Goal: Transaction & Acquisition: Purchase product/service

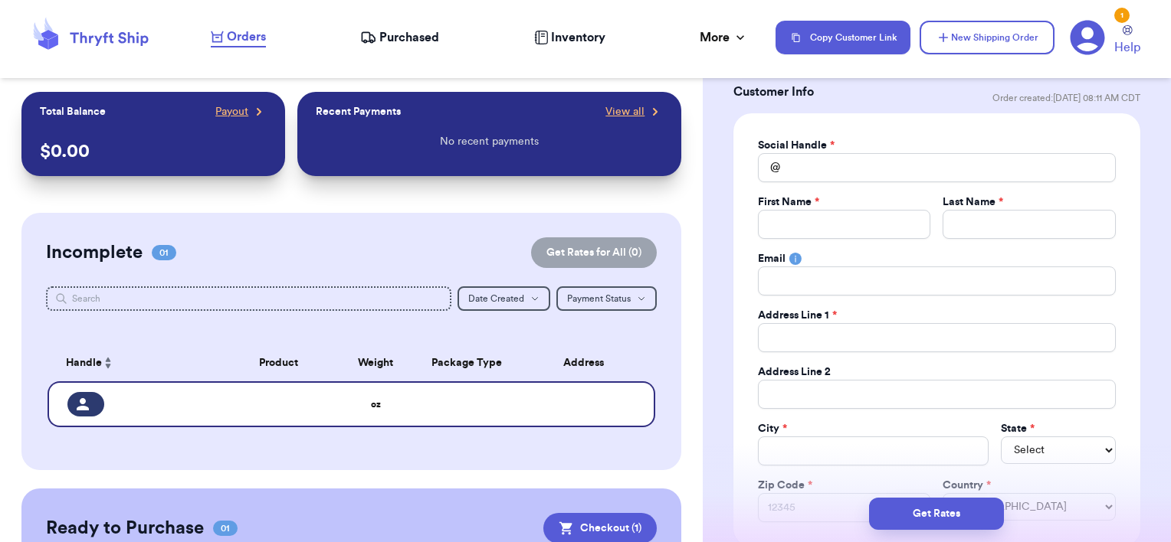
scroll to position [87, 0]
click at [812, 166] on input "Total Amount Paid" at bounding box center [937, 166] width 358 height 29
type input "d"
type input "dr"
type input "d"
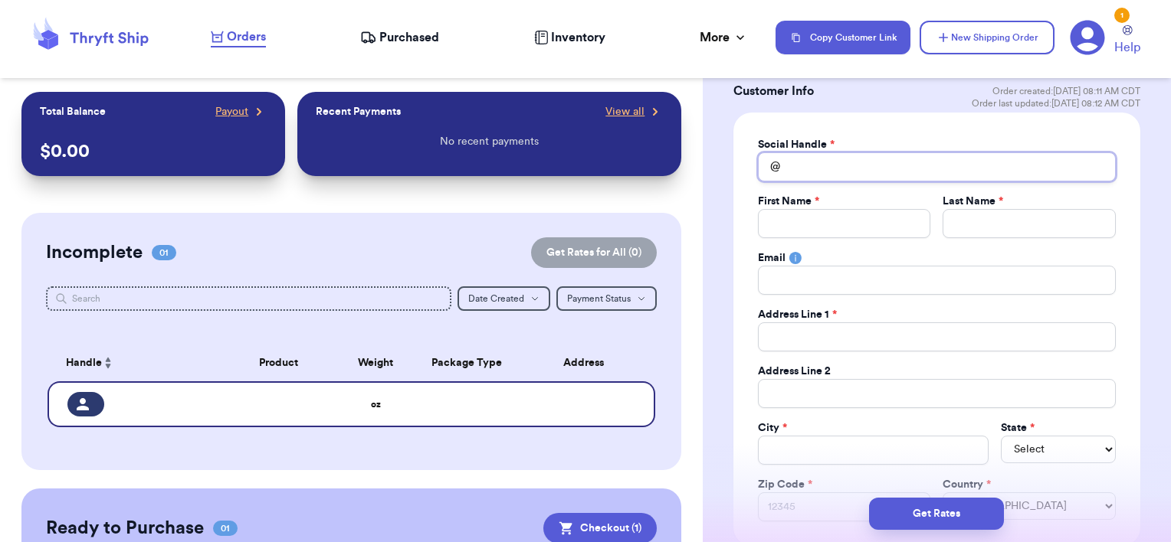
type input "s"
type input "se"
type input "sec"
type input "seco"
type input "secon"
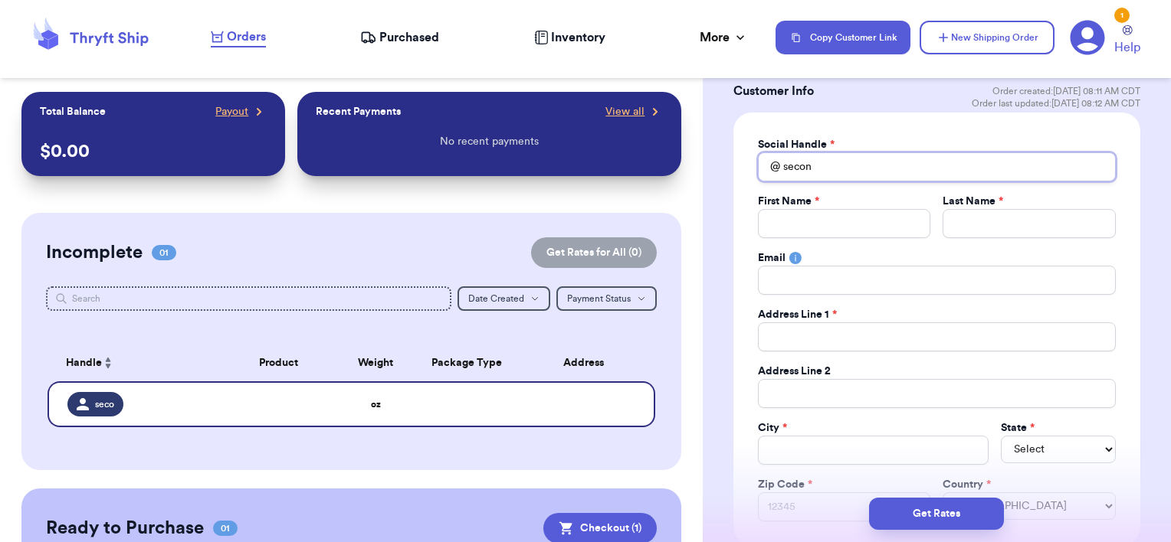
type input "second"
type input "second."
type input "second.s"
type input "[DOMAIN_NAME]"
type input "second.snu"
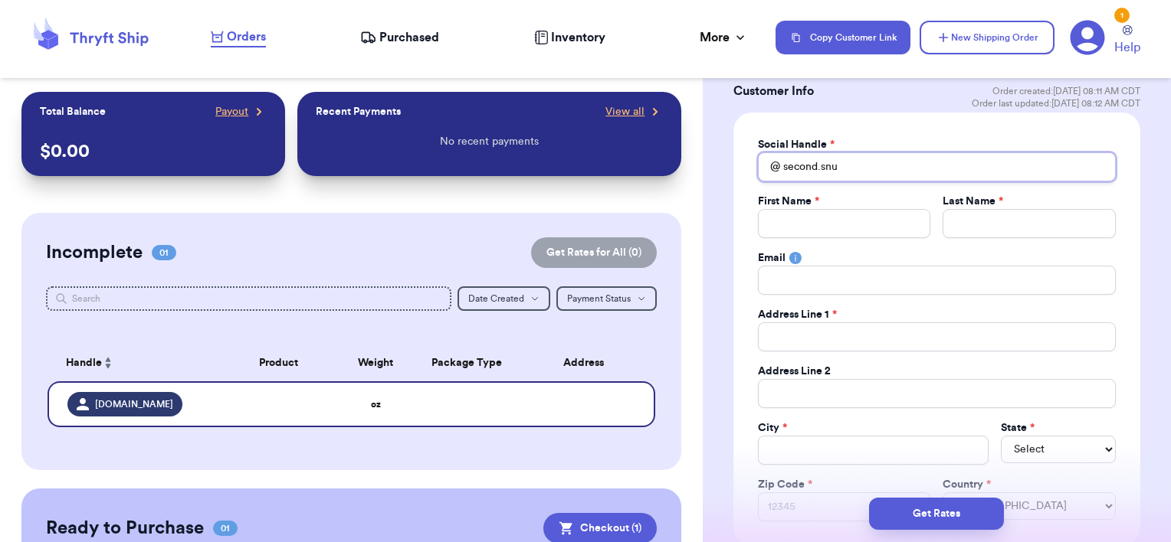
type input "second.snug"
type input "second.snugg"
type input "second.snuggl"
type input "second.snuggle"
type input "second.snuggles"
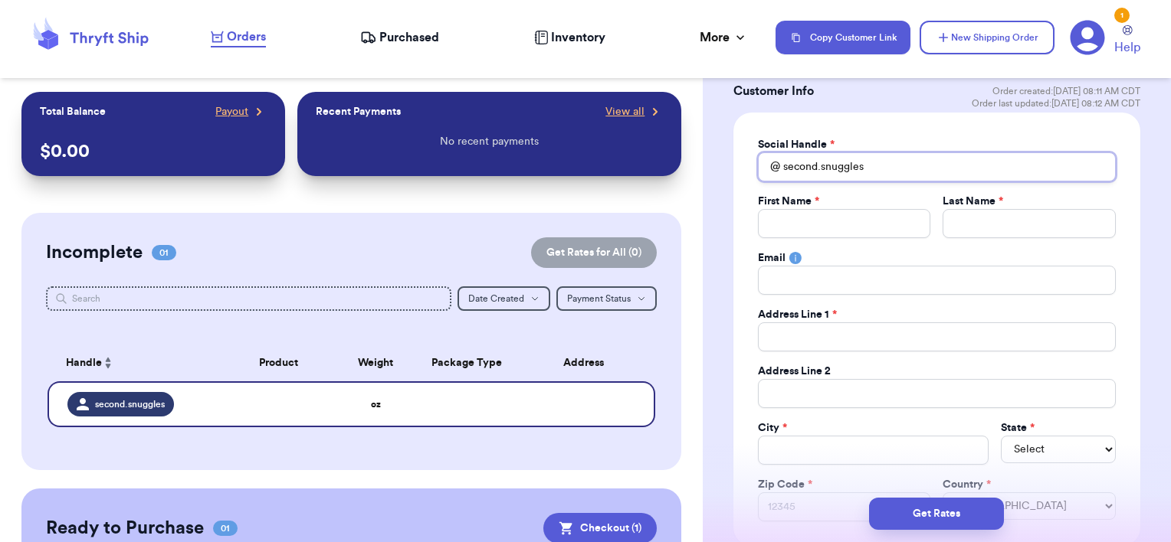
type input "second.snuggles."
type input "second.snuggles.k"
type input "[DOMAIN_NAME]"
type input "second.snuggles.[PERSON_NAME]"
type input "second.snuggles.keep"
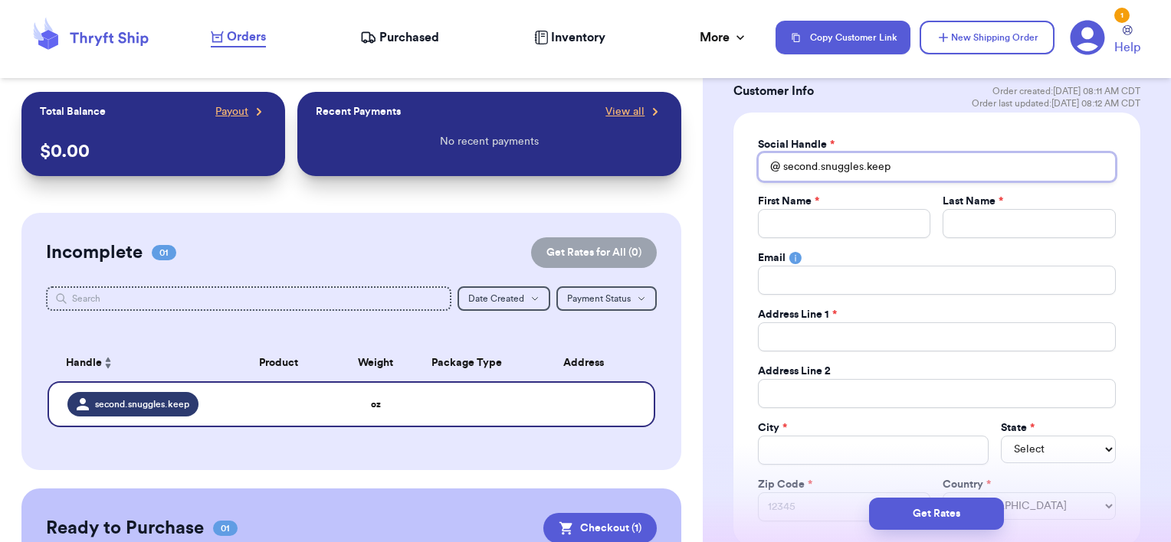
type input "second.snuggles.keeps"
type input "second.snuggles.keepsa"
type input "second.snuggles.keepsak"
type input "second.snuggles.keepsake"
type input "second.snuggles.keepsakes"
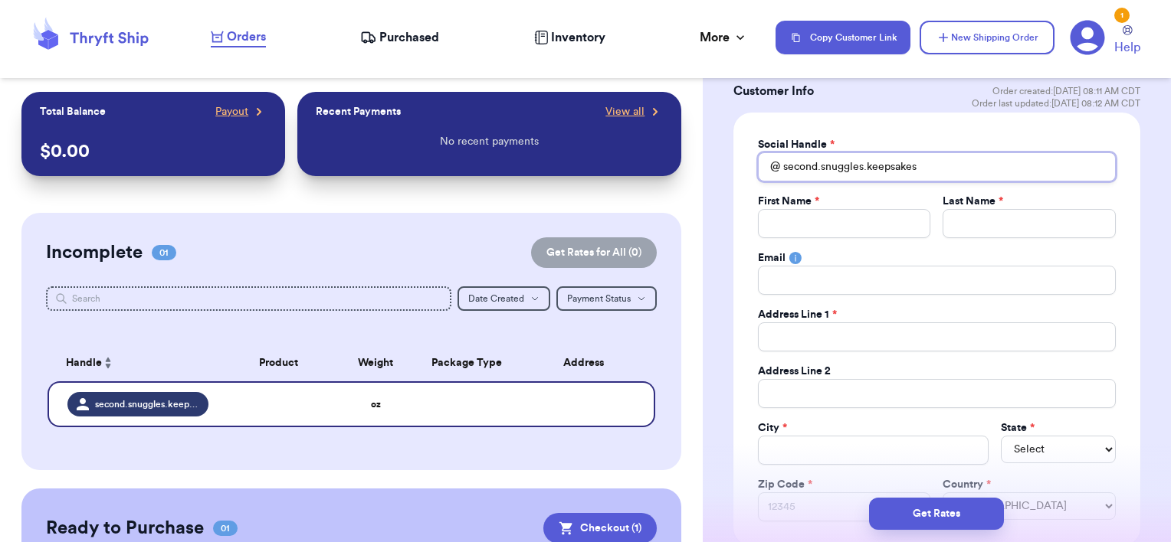
type input "second.snuggles.keepsakes"
click at [863, 224] on input "Total Amount Paid" at bounding box center [844, 223] width 173 height 29
type input "S"
type input "Se"
type input "Sec"
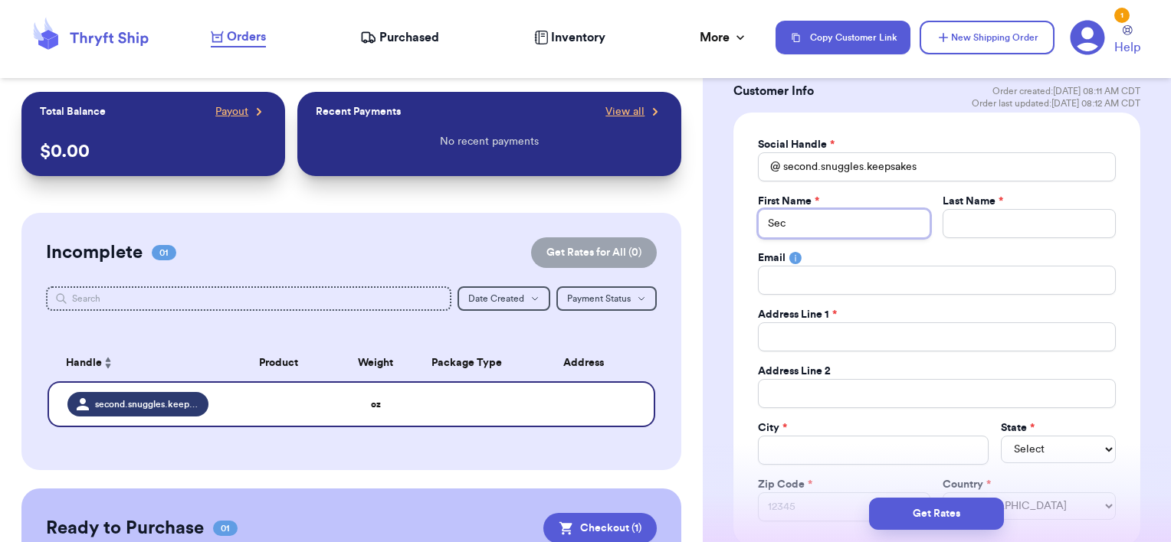
type input "Seco"
type input "Secon"
type input "Second"
type input "S"
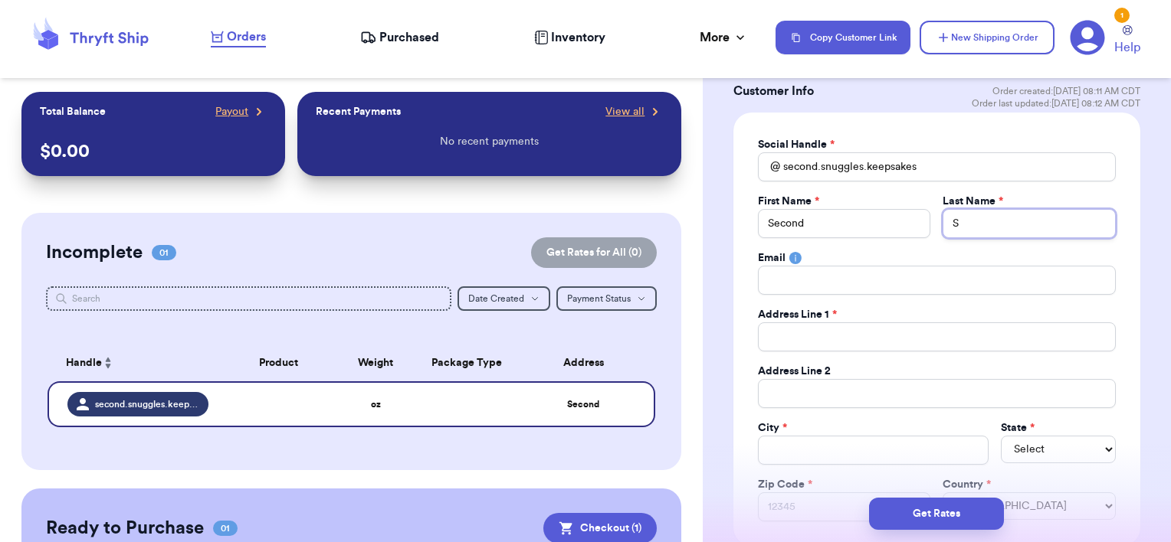
type input "Sn"
type input "Snu"
type input "Snug"
type input "Snugg"
type input "Snuggl"
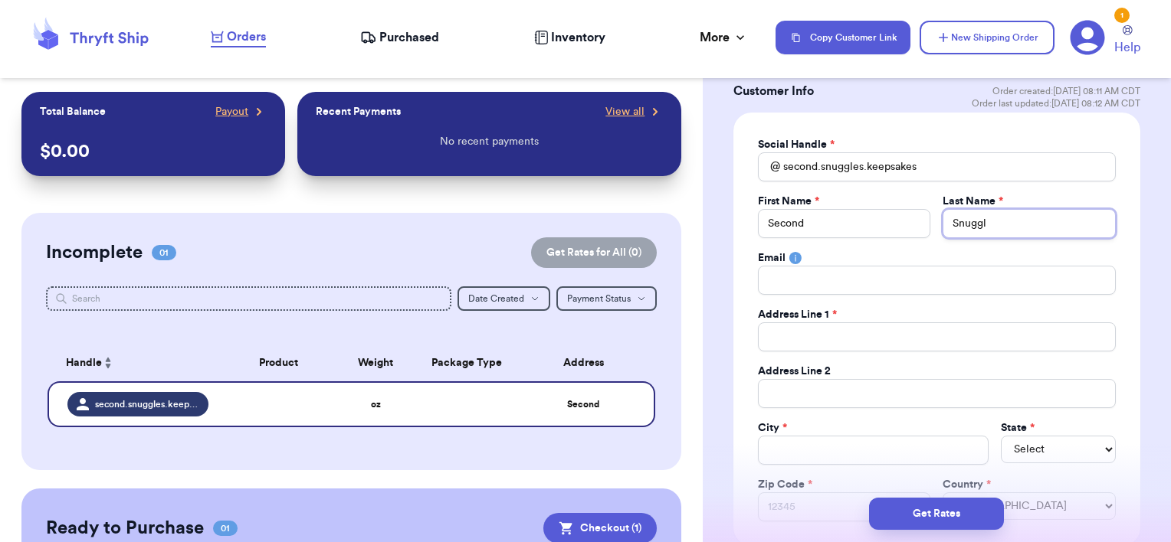
type input "Snuggle"
type input "Snuggles"
click at [855, 351] on div "Social Handle * @ second.snuggles.keepsakes First Name * Second Last Name * Snu…" at bounding box center [937, 329] width 358 height 385
click at [854, 341] on input "Total Amount Paid" at bounding box center [937, 337] width 358 height 29
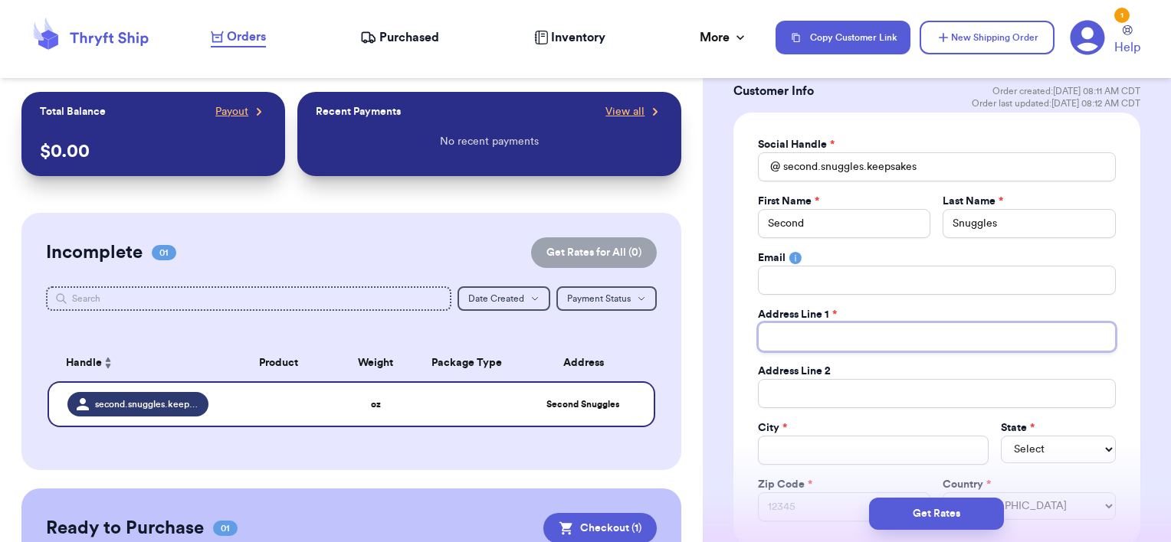
type input "P"
type input "P."
type input "P.O"
type input "P.O."
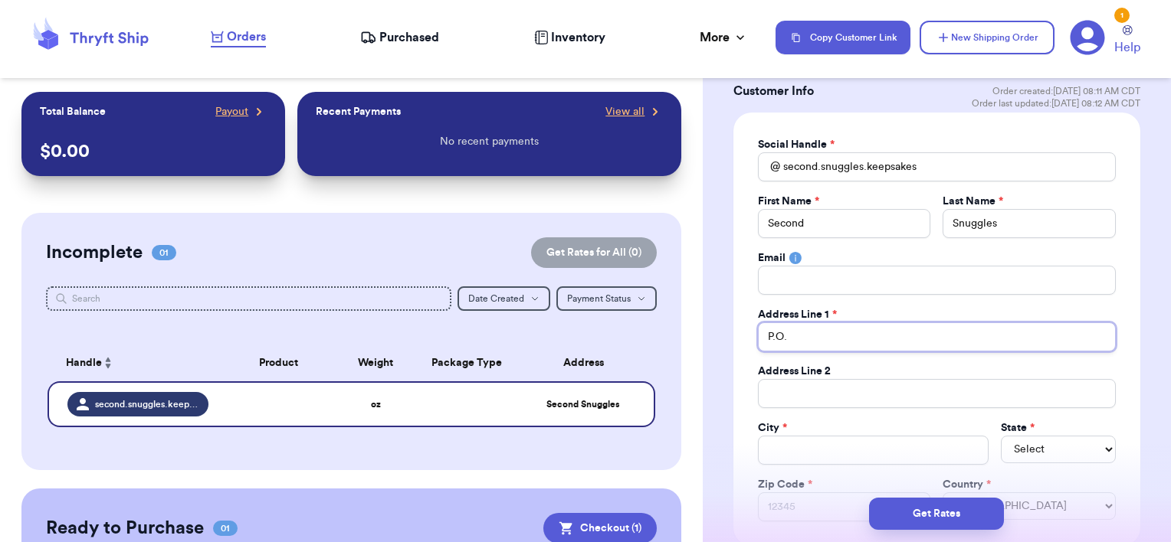
type input "P.O. B"
type input "P.O. Bo"
type input "P.O. Box"
type input "P.O. Box 6"
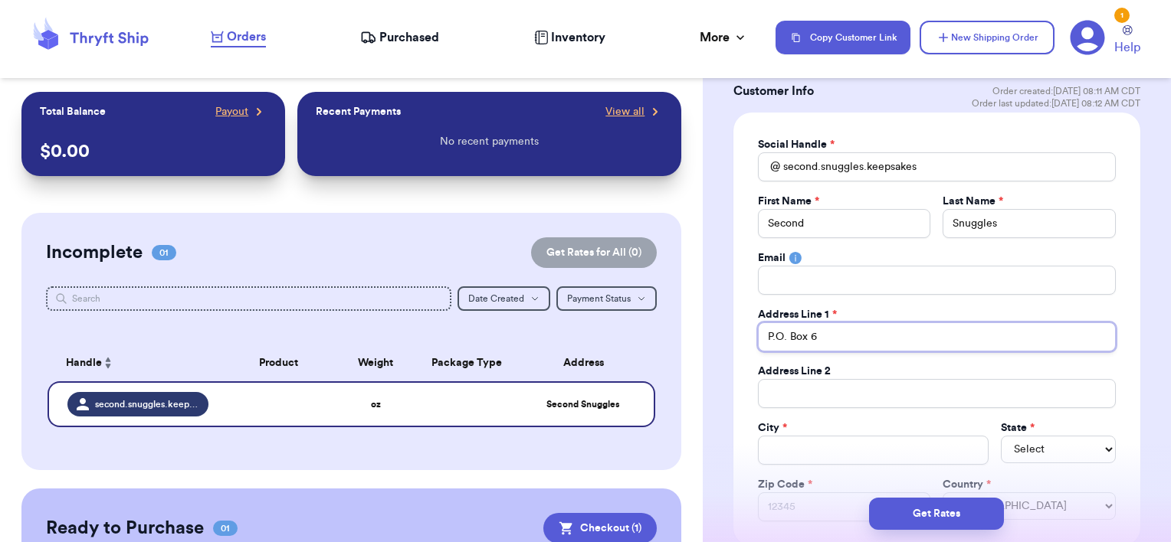
type input "P.O. Box 68"
type input "P.O. Box 680"
type input "P.O. Box 6802"
type input "P.O. Box 68026"
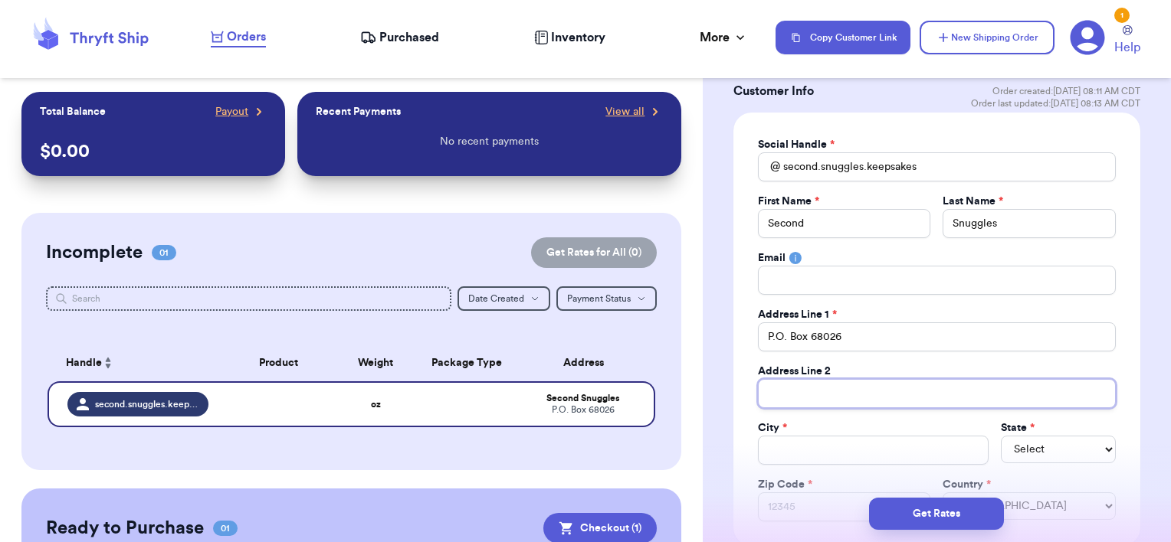
type input "H"
type input "Ha"
type input "Ham"
type input "Hami"
type input "[PERSON_NAME]"
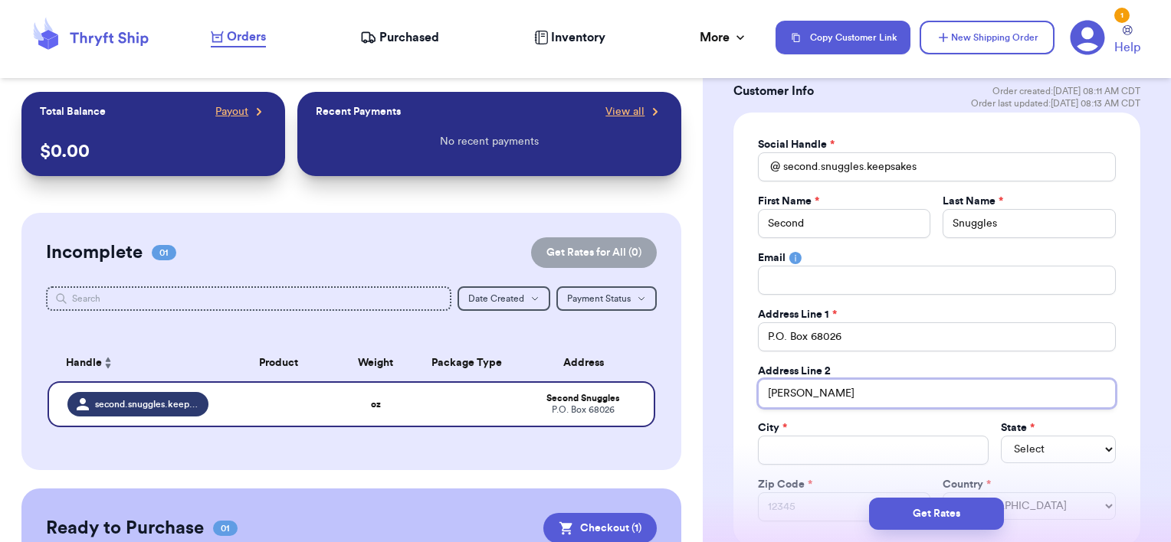
type input "Hamilt"
type input "Hamilto"
type input "[PERSON_NAME]"
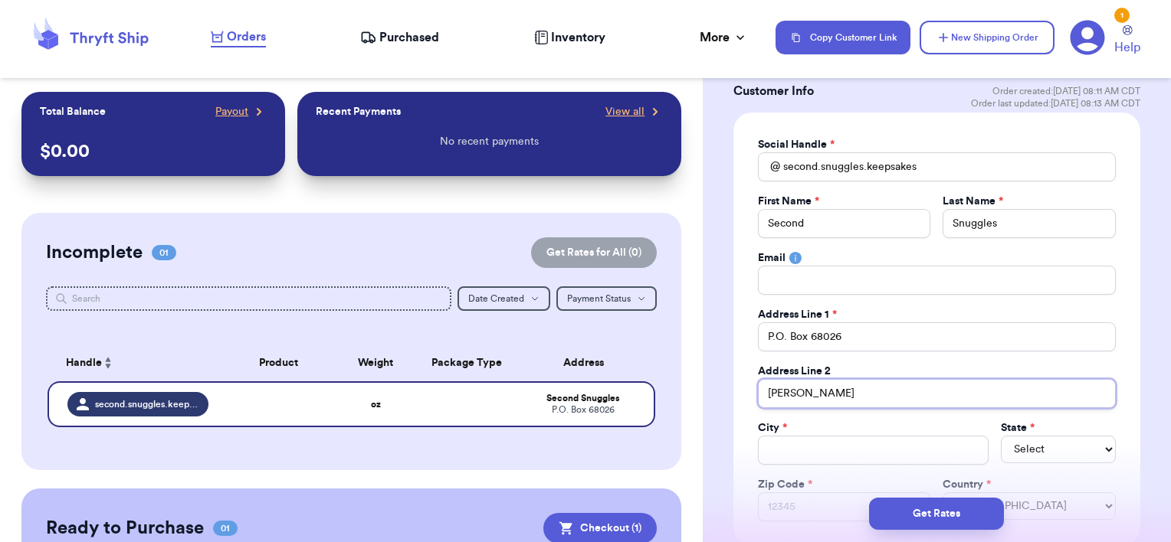
type input "[PERSON_NAME]"
type input "[PERSON_NAME] RPO"
type input "[PERSON_NAME] RPO B"
type input "[PERSON_NAME] RPO Bl"
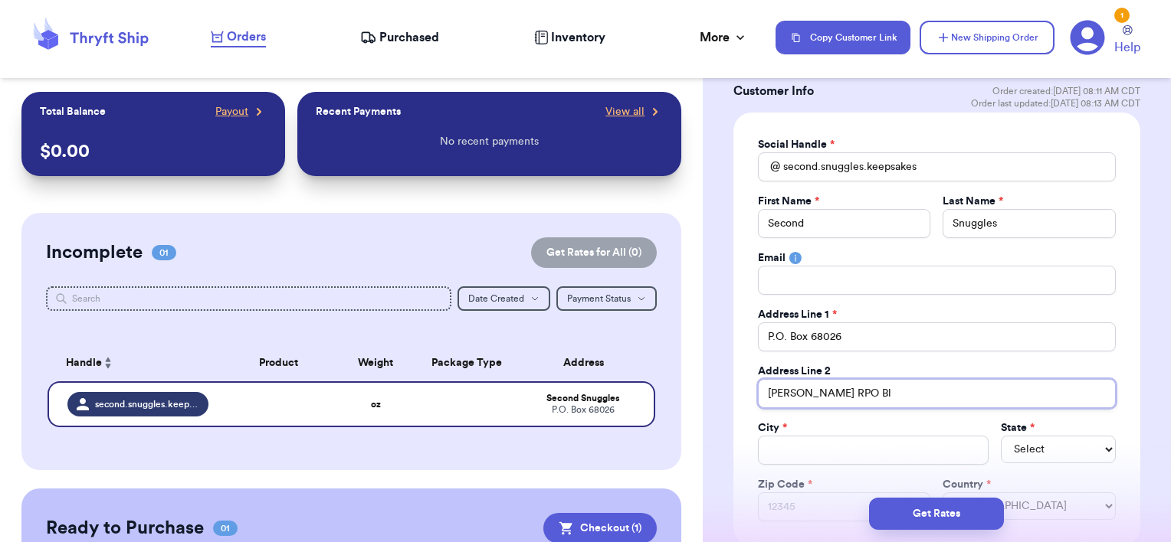
type input "[PERSON_NAME] RPO Bla"
type input "[PERSON_NAME] RPO Blak"
type input "[PERSON_NAME] [PERSON_NAME]"
type input "[PERSON_NAME] RPO [PERSON_NAME]"
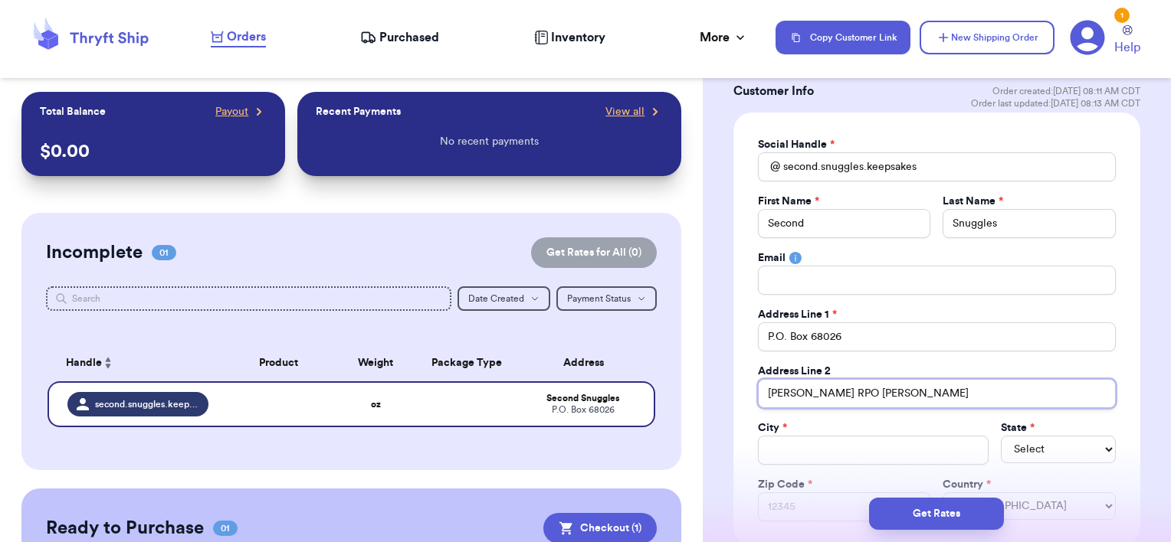
type input "[PERSON_NAME] RPO [PERSON_NAME]"
click at [789, 455] on input "Total Amount Paid" at bounding box center [873, 450] width 231 height 29
type input "O"
type input "On"
type input "Ont"
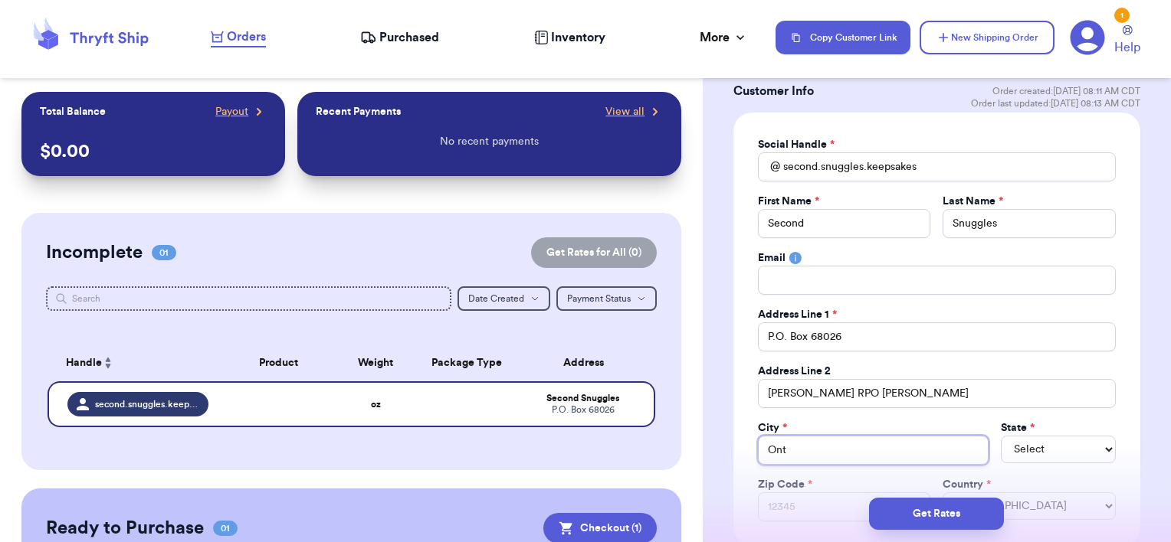
type input "Onta"
type input "Ontar"
type input "Ontari"
type input "[GEOGRAPHIC_DATA]"
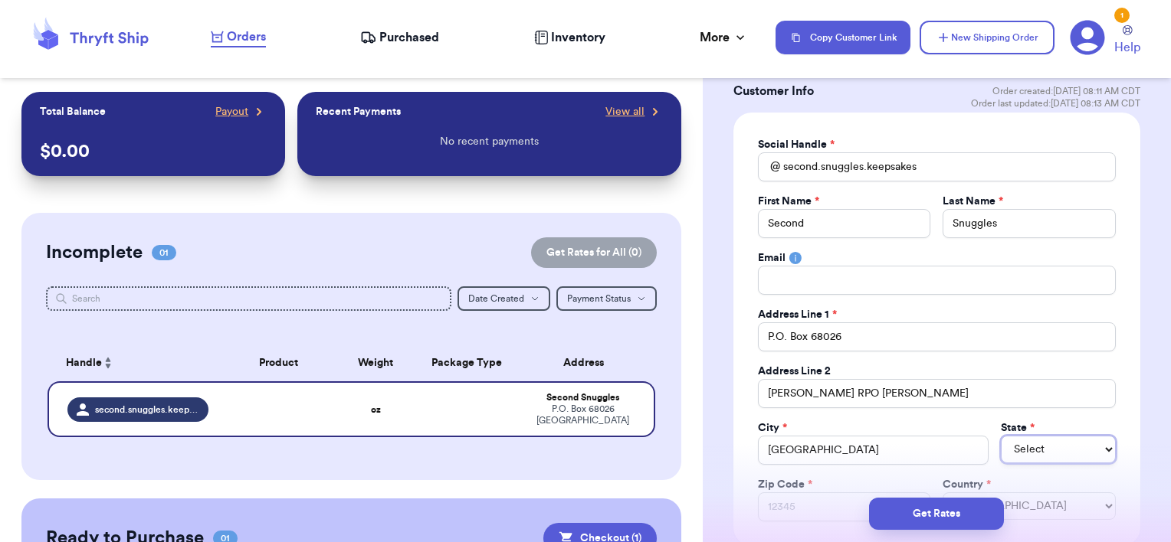
select select "CA"
click at [1001, 450] on select "AL AK AZ AR CA CO CT DE DC [GEOGRAPHIC_DATA] [GEOGRAPHIC_DATA] HI ID IL IN IA […" at bounding box center [1058, 450] width 115 height 28
click at [1030, 440] on select "AL AK AZ AR CA CO CT DE DC [GEOGRAPHIC_DATA] [GEOGRAPHIC_DATA] HI ID IL IN IA […" at bounding box center [1058, 450] width 115 height 28
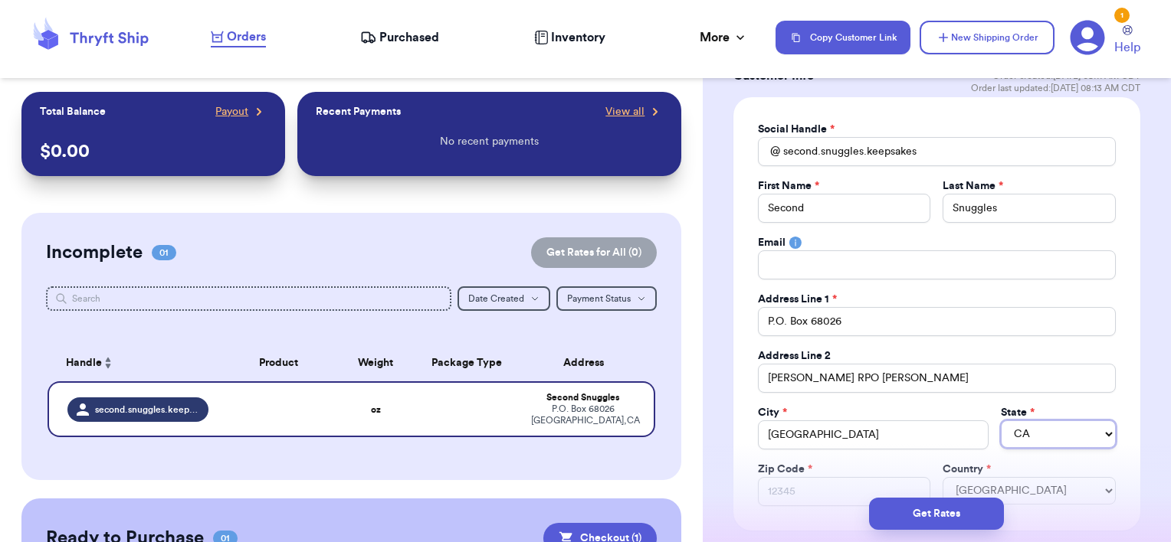
scroll to position [0, 0]
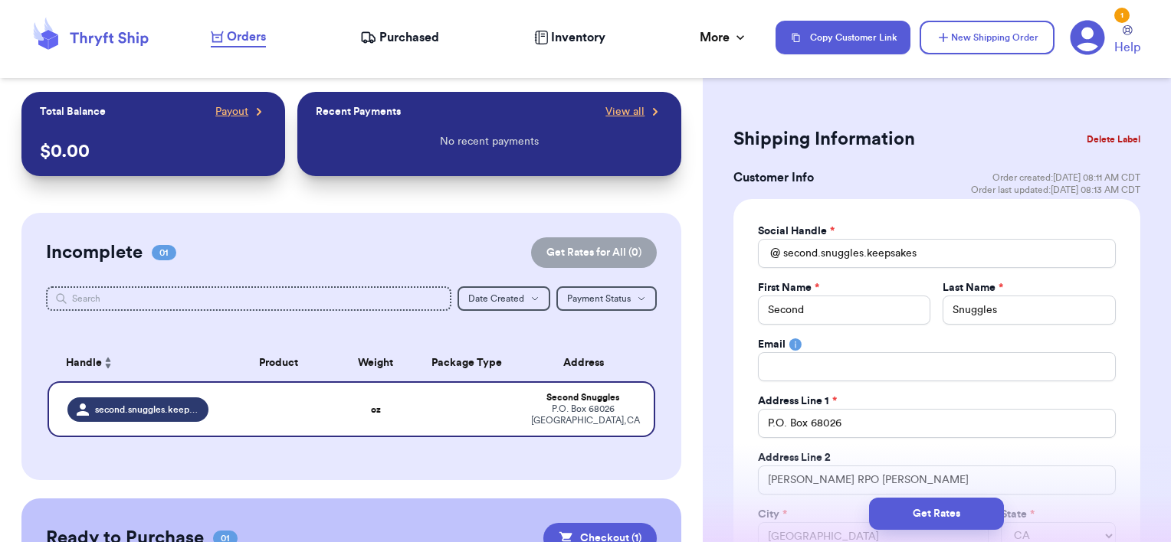
click at [1080, 133] on button "Delete Label" at bounding box center [1113, 140] width 66 height 34
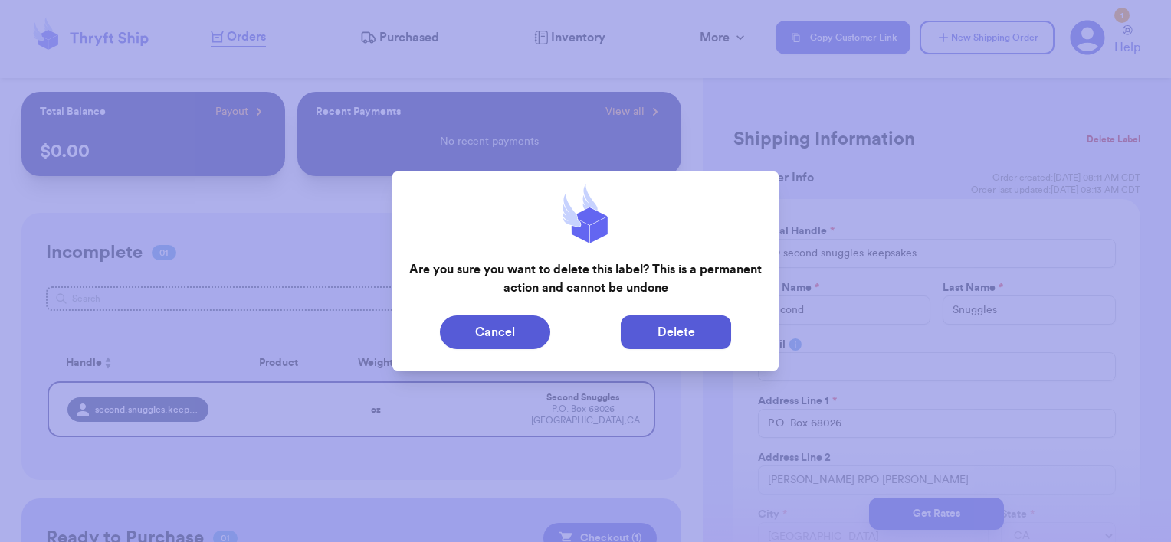
click at [676, 337] on button "Delete" at bounding box center [676, 333] width 110 height 34
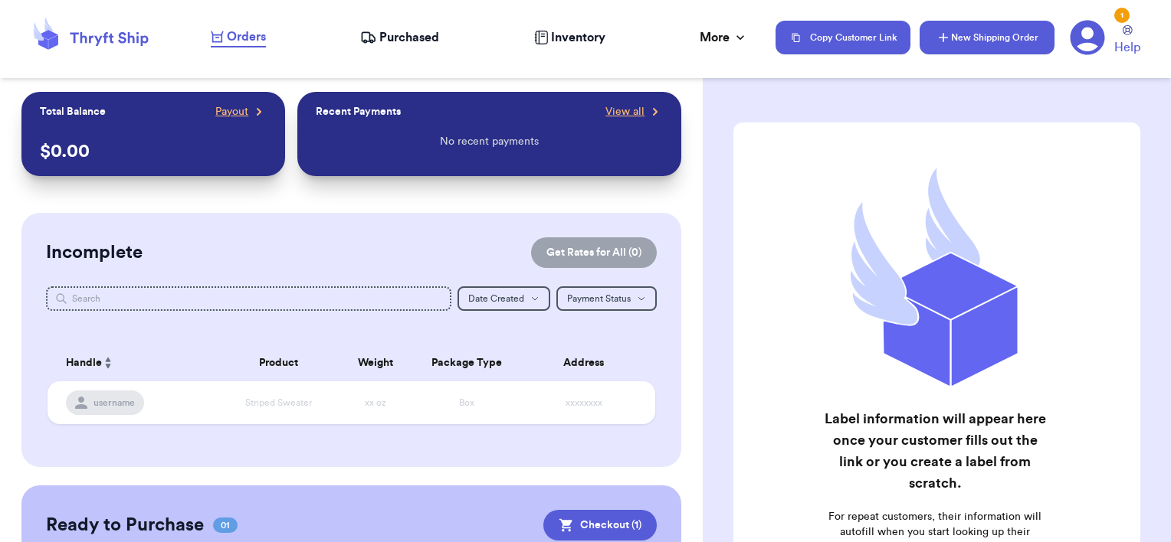
click at [937, 34] on icon "button" at bounding box center [942, 37] width 15 height 15
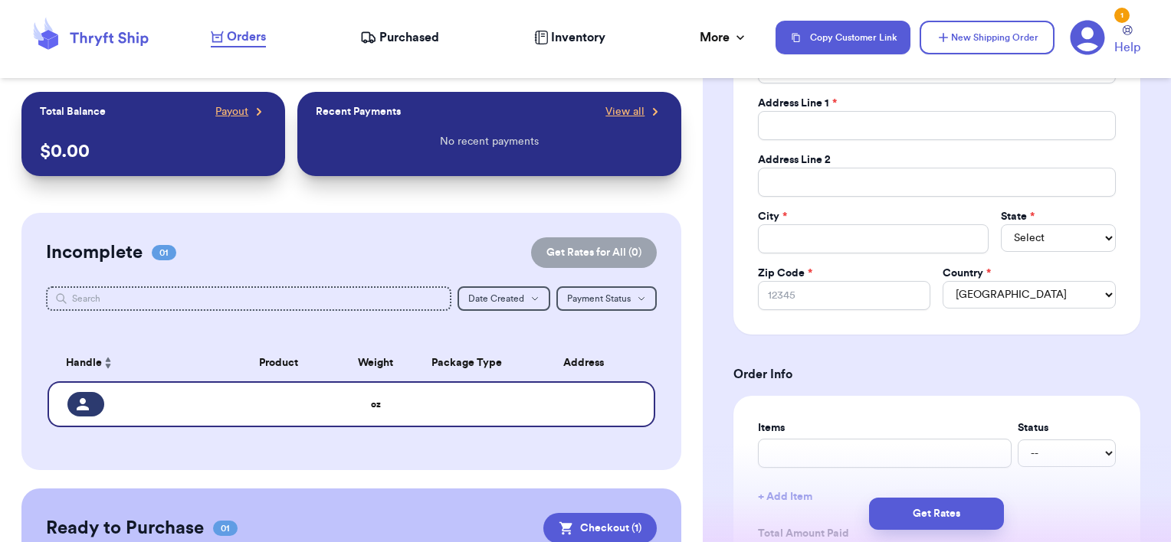
scroll to position [297, 0]
click at [974, 291] on select "[GEOGRAPHIC_DATA] [GEOGRAPHIC_DATA] [GEOGRAPHIC_DATA]" at bounding box center [1028, 296] width 173 height 28
select select "CA"
click at [942, 282] on select "[GEOGRAPHIC_DATA] [GEOGRAPHIC_DATA] [GEOGRAPHIC_DATA]" at bounding box center [1028, 296] width 173 height 28
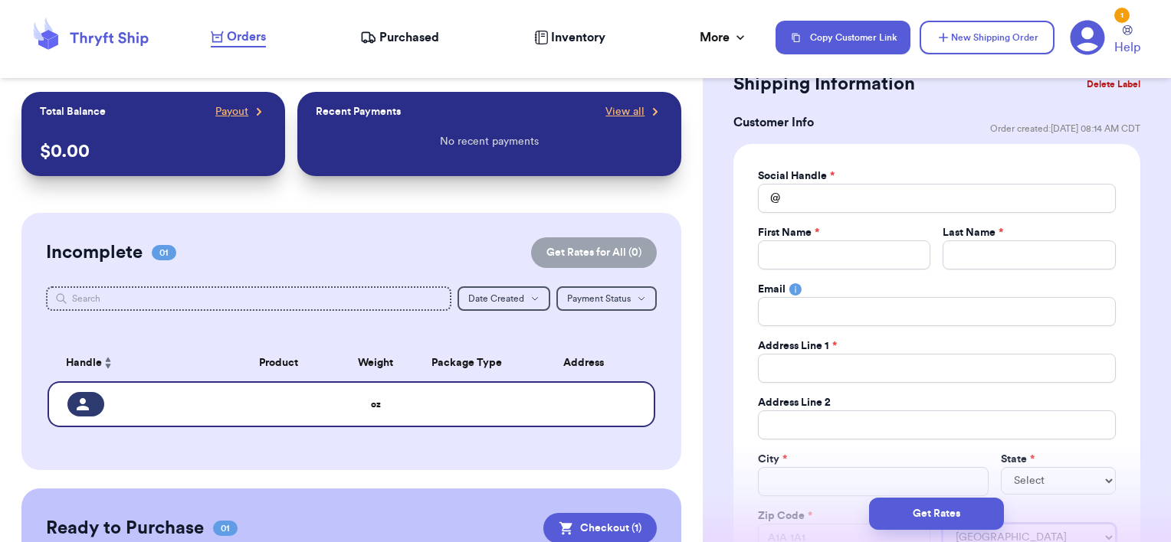
scroll to position [44, 0]
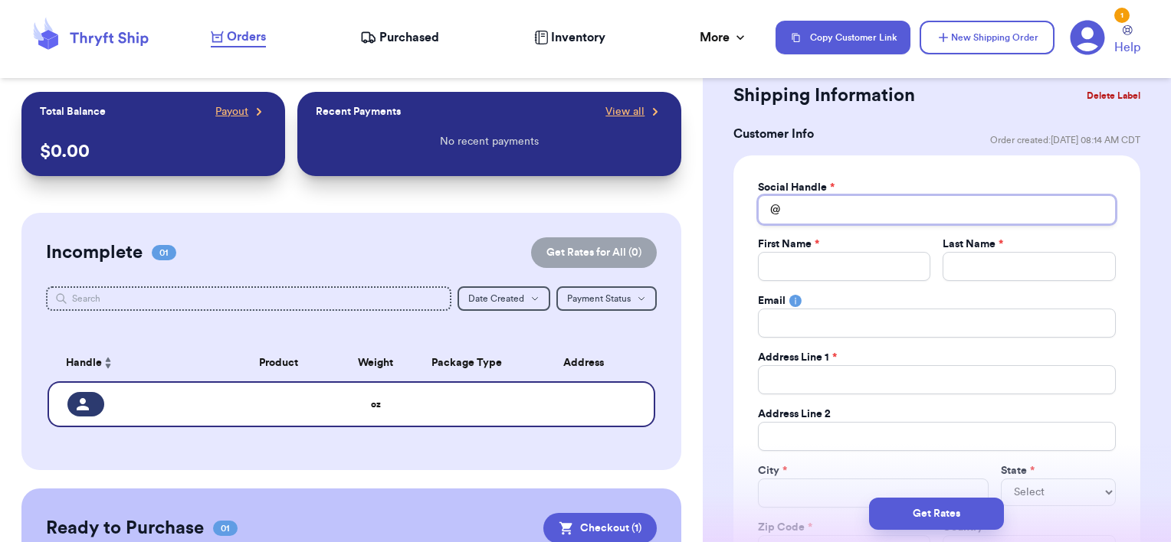
click at [794, 207] on input "Total Amount Paid" at bounding box center [937, 209] width 358 height 29
type input "s"
type input "sn"
type input "snu"
type input "snug"
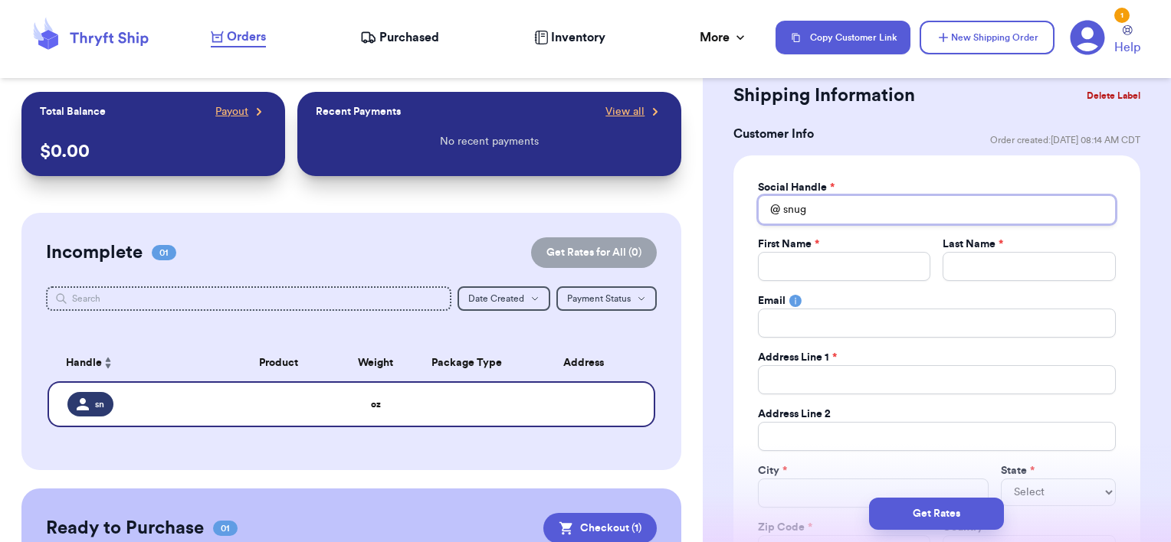
type input "snugg"
type input "snuggl"
type input "snuggle"
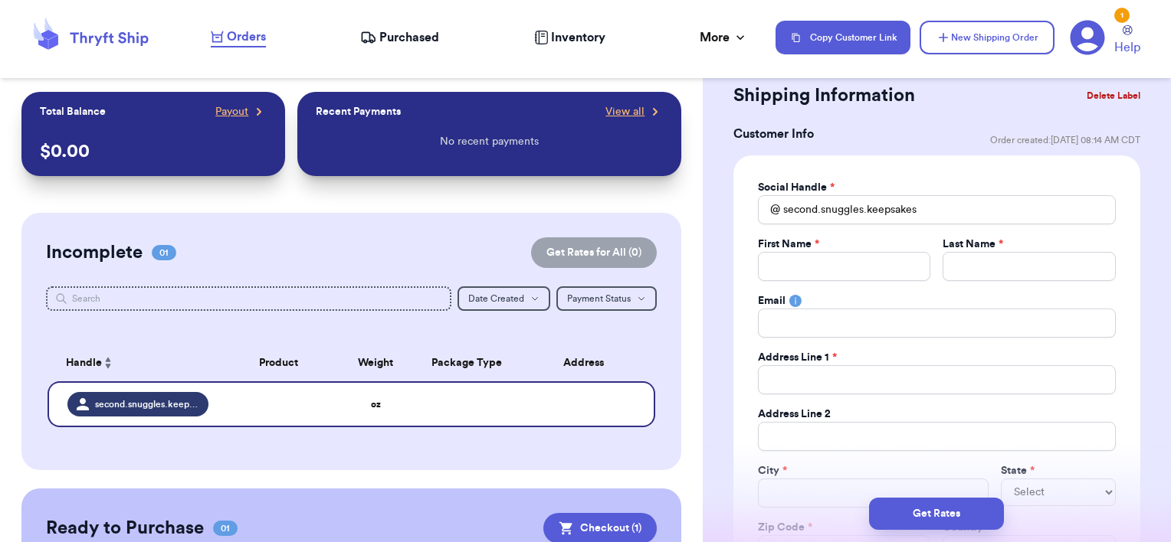
click at [820, 251] on div "First Name *" at bounding box center [844, 244] width 173 height 15
click at [818, 260] on input "Total Amount Paid" at bounding box center [844, 266] width 173 height 29
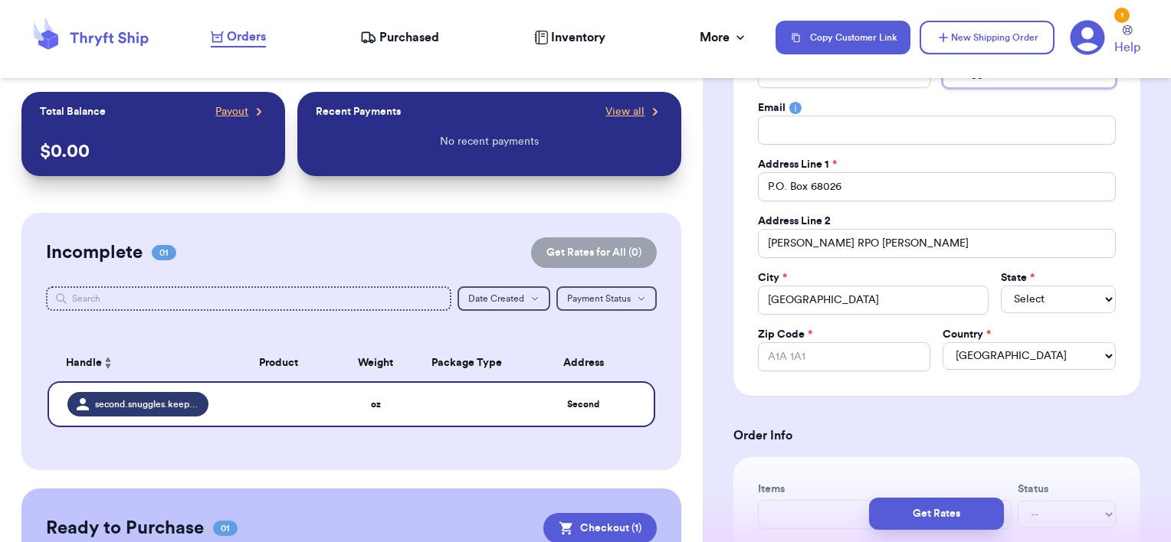
scroll to position [241, 0]
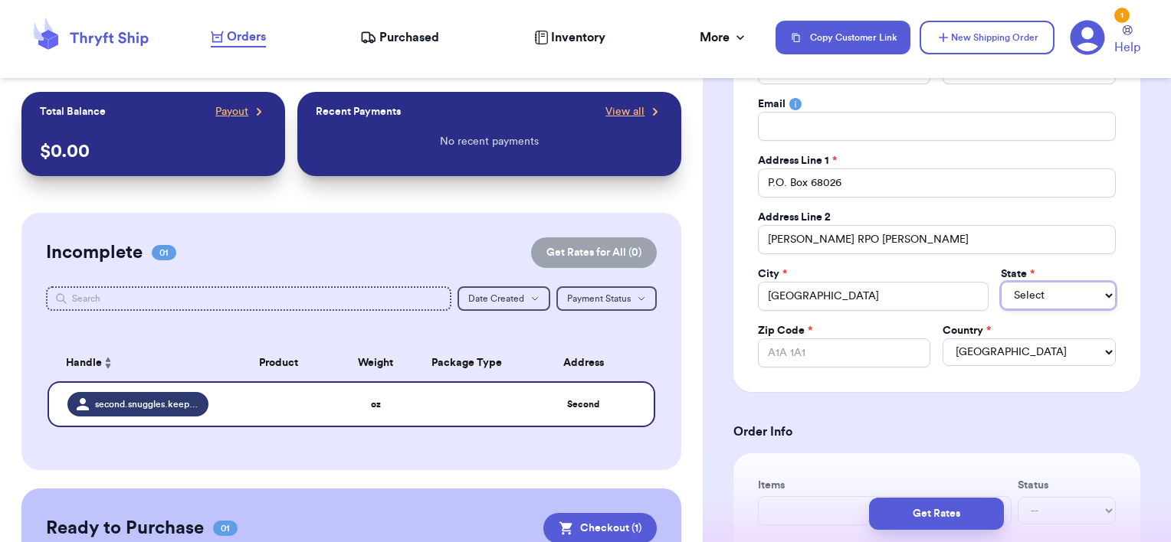
click at [1009, 291] on select "Select AB BC MB NB NL NS ON PE QC SK" at bounding box center [1058, 296] width 115 height 28
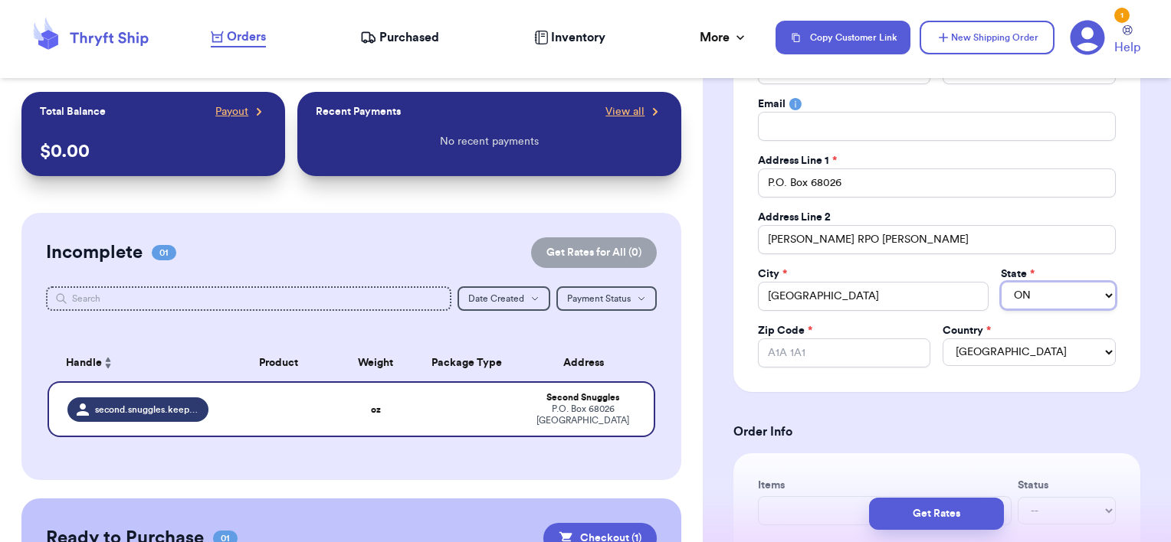
click at [1001, 282] on select "Select AB BC MB NB NL NS ON PE QC SK" at bounding box center [1058, 296] width 115 height 28
click at [817, 358] on input "Zip Code *" at bounding box center [844, 353] width 173 height 29
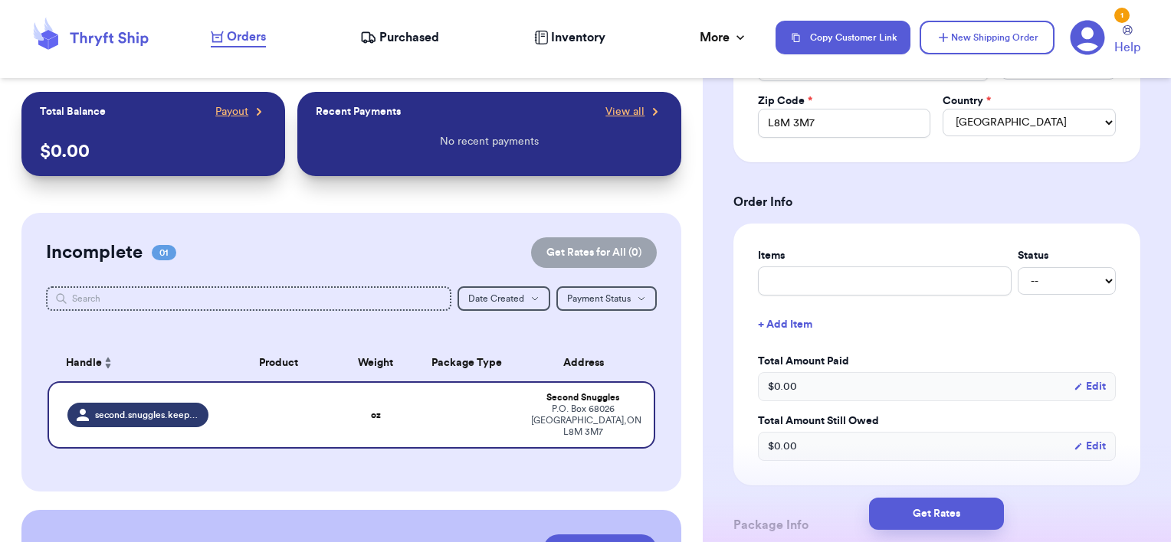
scroll to position [487, 0]
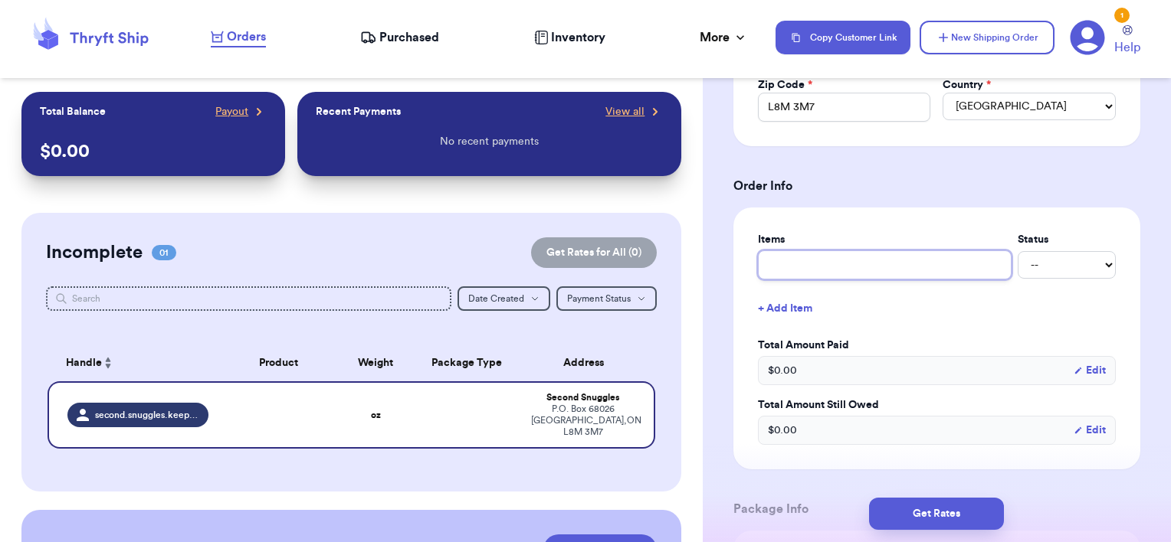
click at [901, 251] on input "Description *" at bounding box center [885, 265] width 254 height 29
click at [1125, 262] on div "Items Status -- Paid Owes + Add Item Total Amount Paid $ 0.00 Edit Total Amount…" at bounding box center [936, 339] width 407 height 262
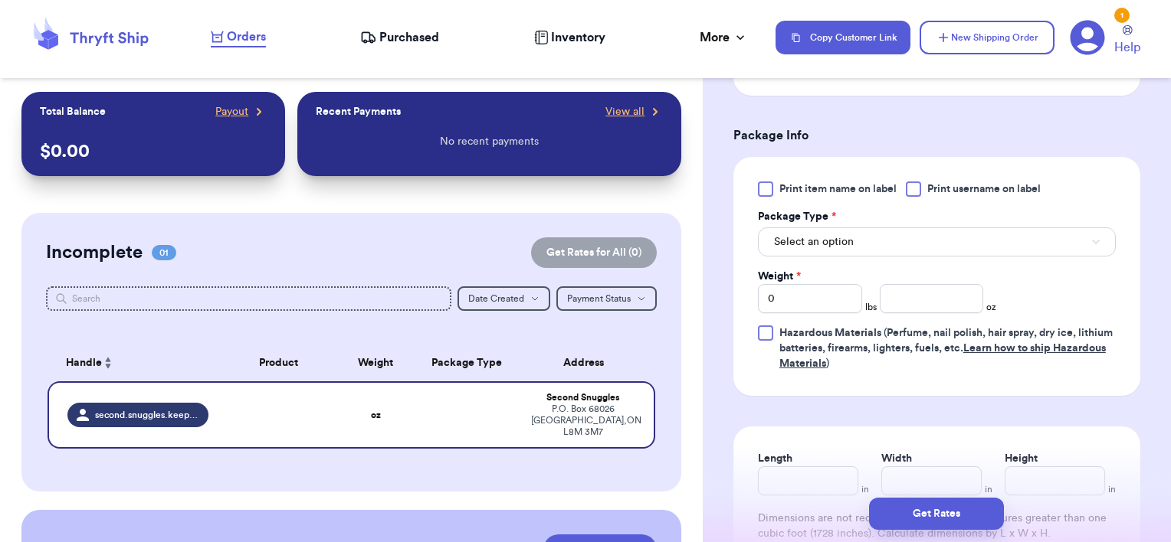
scroll to position [870, 0]
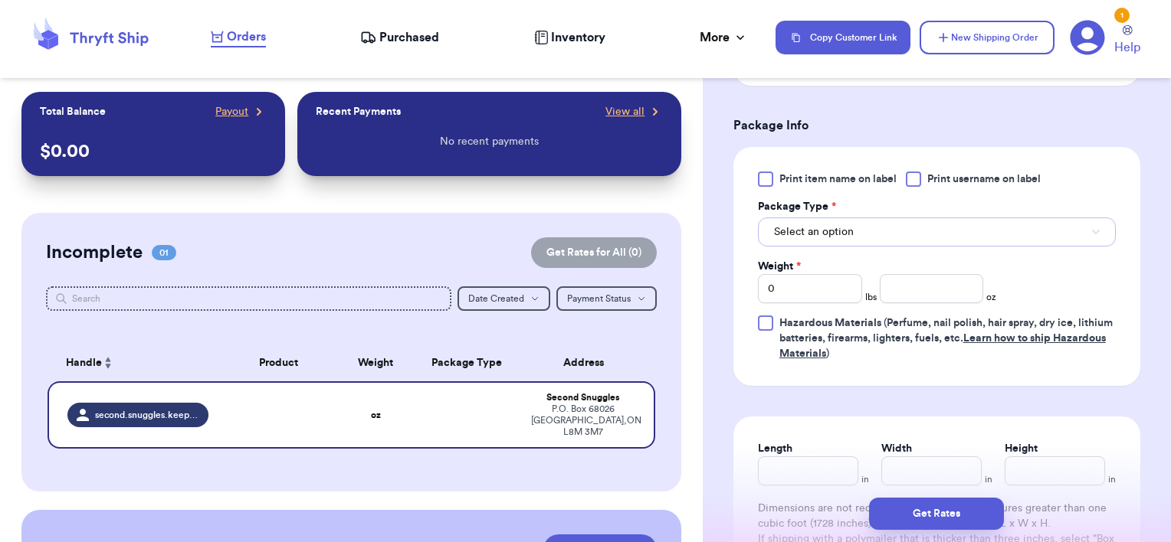
click at [811, 234] on span "Select an option" at bounding box center [814, 231] width 80 height 15
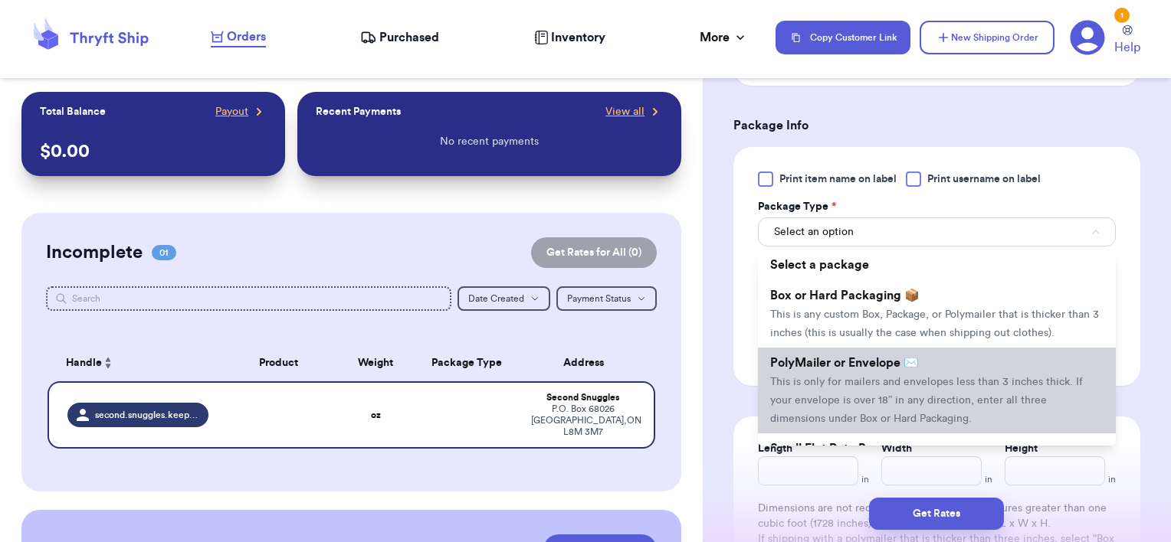
click at [812, 369] on span "PolyMailer or Envelope ✉️" at bounding box center [844, 363] width 149 height 12
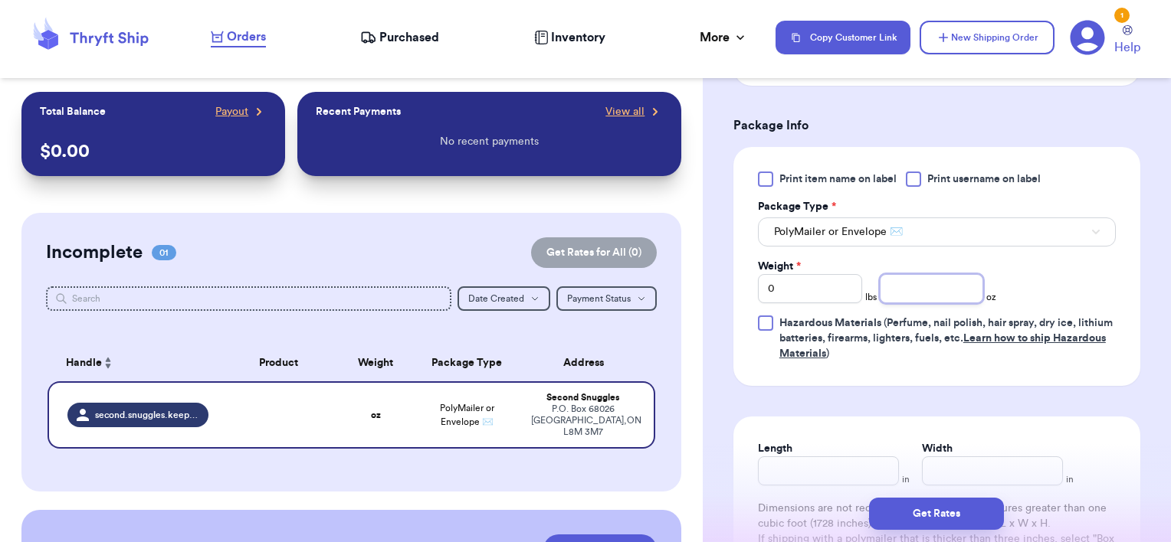
click at [913, 291] on input "number" at bounding box center [932, 288] width 104 height 29
click at [1047, 279] on div "Print item name on label Print username on label Package Type * PolyMailer or E…" at bounding box center [937, 267] width 358 height 190
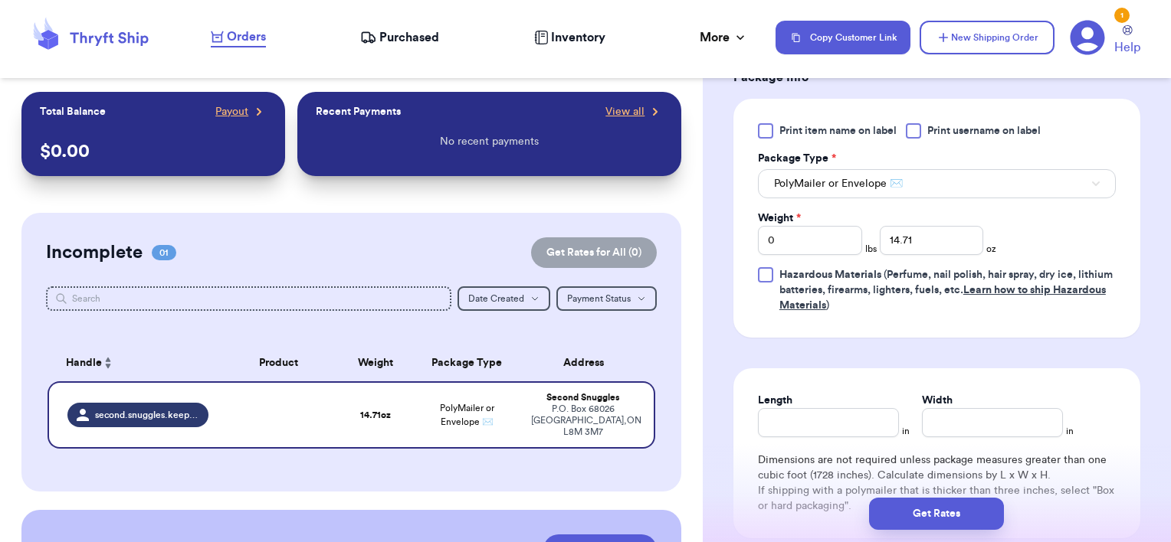
scroll to position [910, 0]
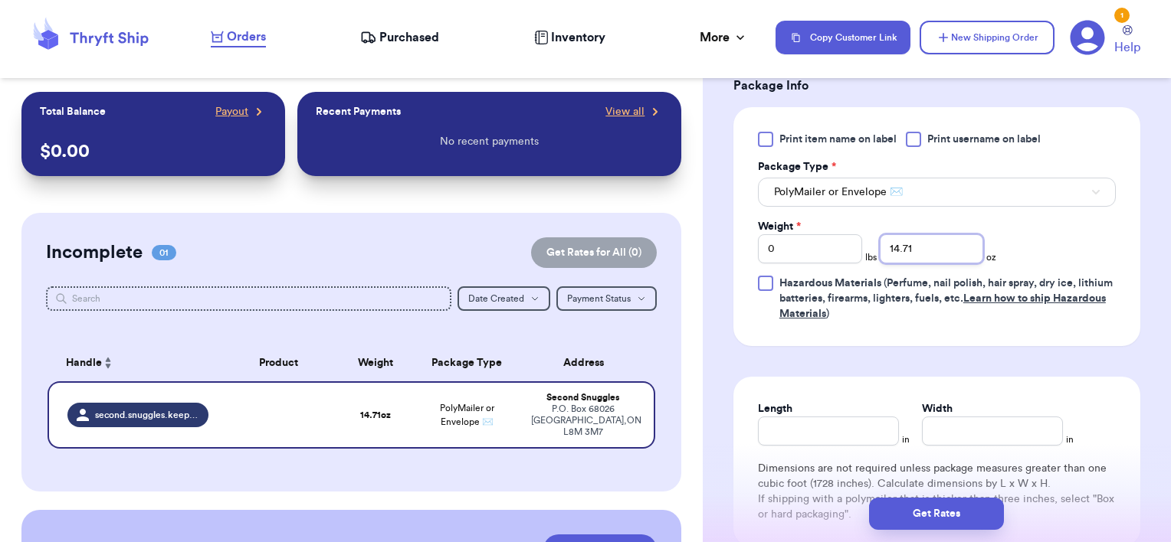
click at [899, 244] on input "14.71" at bounding box center [932, 248] width 104 height 29
click at [923, 347] on form "Shipping Information Delete Label Customer Info Order created: [DATE] 08:14 AM …" at bounding box center [936, 252] width 407 height 2081
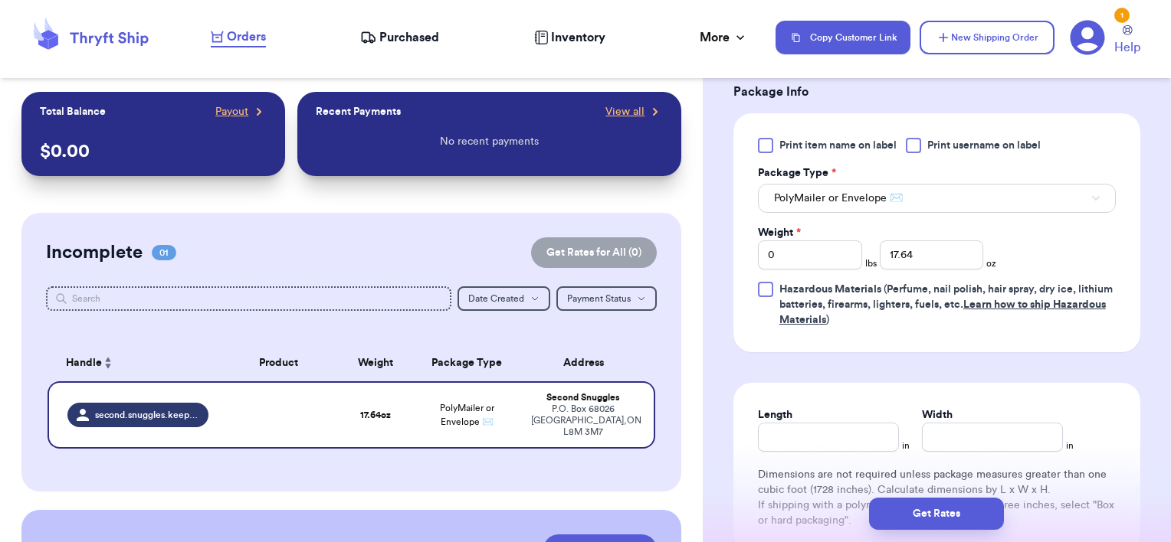
scroll to position [905, 0]
click at [803, 246] on input "0" at bounding box center [810, 254] width 104 height 29
click at [915, 256] on input "17.64" at bounding box center [932, 254] width 104 height 29
click at [878, 343] on div "Print item name on label Print username on label Package Type * PolyMailer or E…" at bounding box center [936, 232] width 407 height 239
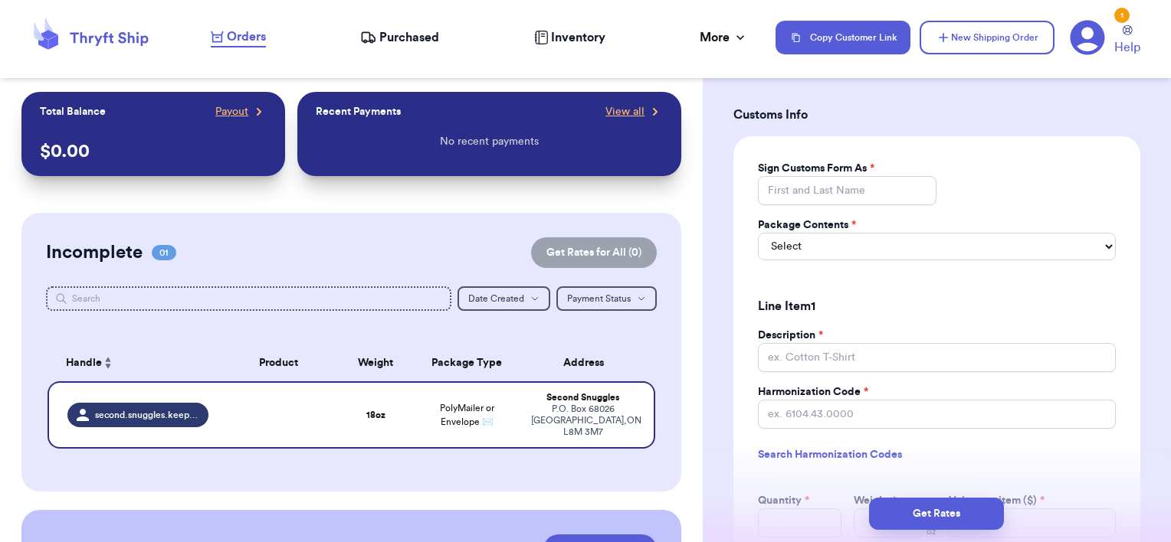
scroll to position [1383, 0]
click at [822, 179] on input "Sign Customs Form As *" at bounding box center [847, 189] width 179 height 29
click at [795, 240] on select "Select Merchandise Gift Documents" at bounding box center [937, 246] width 358 height 28
click at [758, 232] on select "Select Merchandise Gift Documents" at bounding box center [937, 246] width 358 height 28
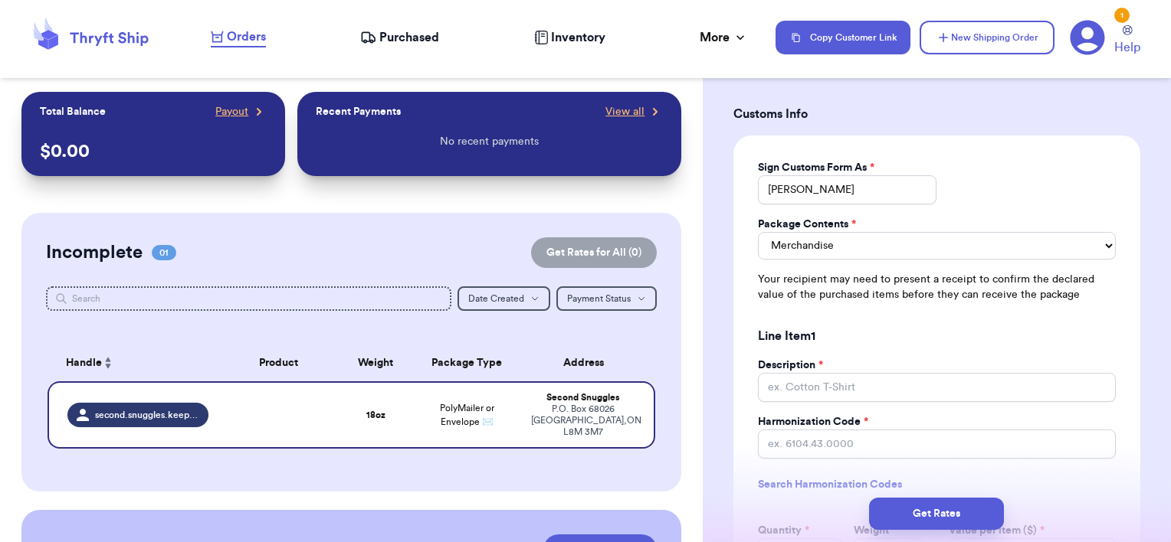
click at [779, 262] on div "Package Contents * Merchandise Gift Documents Your recipient may need to presen…" at bounding box center [937, 260] width 358 height 86
click at [785, 246] on select "Merchandise Gift Documents" at bounding box center [937, 246] width 358 height 28
click at [758, 232] on select "Merchandise Gift Documents" at bounding box center [937, 246] width 358 height 28
click at [818, 306] on div "Sign Customs Form As * [PERSON_NAME] Package Contents * Merchandise Gift Docume…" at bounding box center [936, 454] width 407 height 636
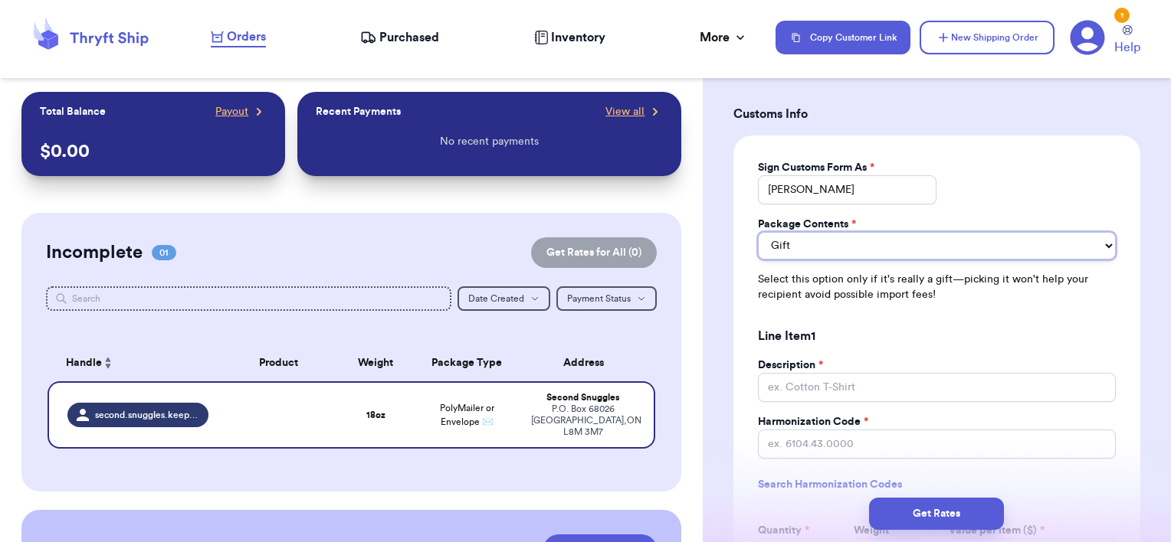
click at [817, 251] on select "Merchandise Gift Documents" at bounding box center [937, 246] width 358 height 28
click at [817, 250] on select "Merchandise Gift Documents" at bounding box center [937, 246] width 358 height 28
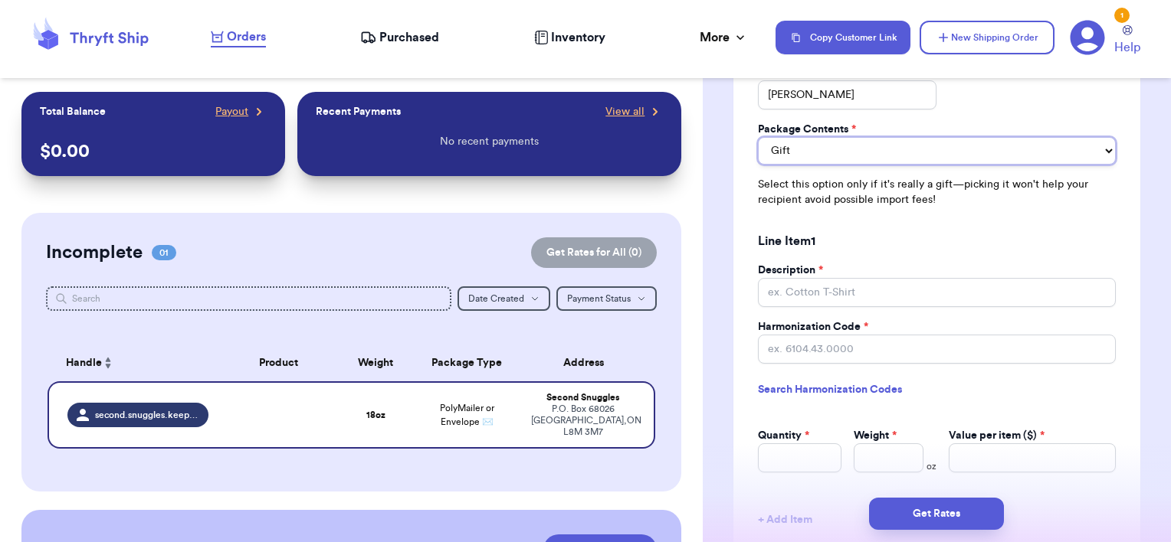
scroll to position [1491, 0]
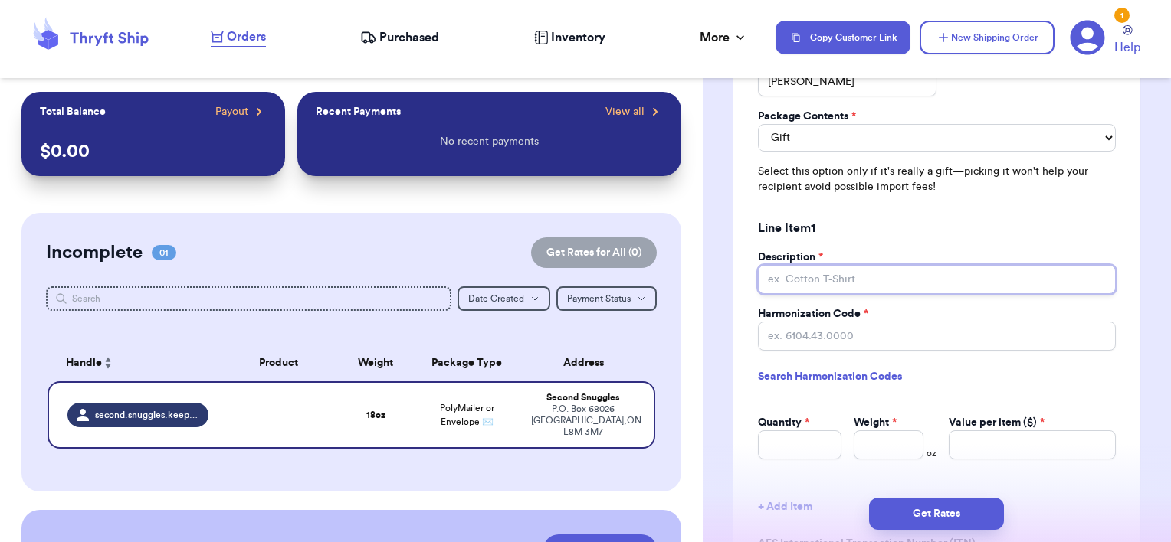
click at [808, 276] on input "Description *" at bounding box center [937, 279] width 358 height 29
click at [852, 300] on div "Description * Baby Blankets Harmonization Code * Search Harmonization Codes Qua…" at bounding box center [937, 355] width 358 height 210
drag, startPoint x: 857, startPoint y: 306, endPoint x: 797, endPoint y: 319, distance: 61.2
click at [797, 319] on div "Harmonization Code *" at bounding box center [937, 328] width 358 height 44
click at [906, 300] on div "Description * Baby Blankets Harmonization Code * Search Harmonization Codes Qua…" at bounding box center [937, 355] width 358 height 210
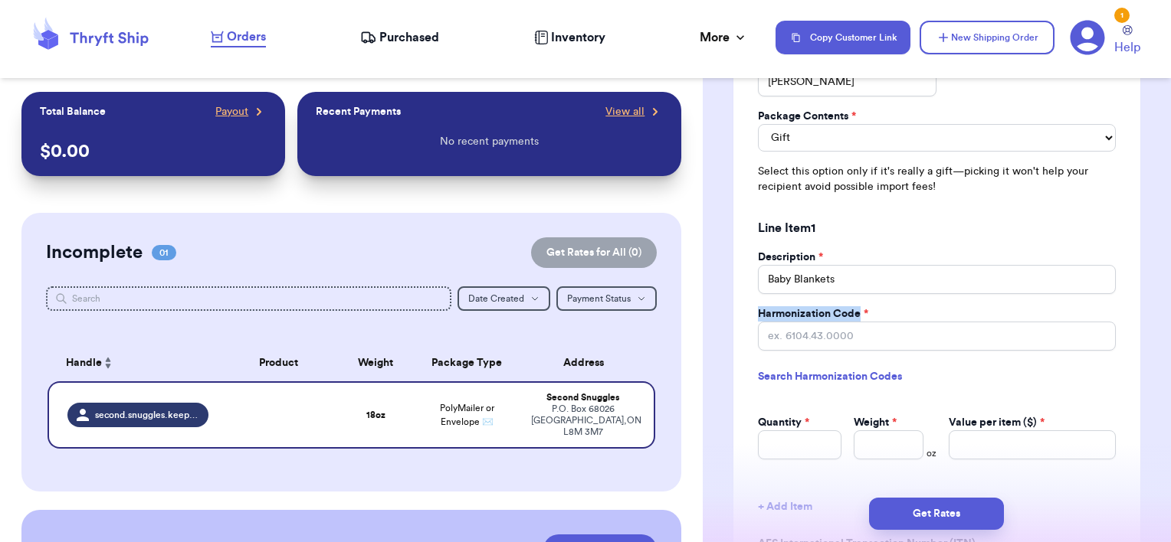
drag, startPoint x: 860, startPoint y: 308, endPoint x: 754, endPoint y: 309, distance: 105.7
click at [754, 309] on div "Sign Customs Form As * [PERSON_NAME] Package Contents * Merchandise Gift Docume…" at bounding box center [936, 346] width 407 height 636
copy label "Harmonization Code"
click at [820, 126] on select "Merchandise Gift Documents" at bounding box center [937, 138] width 358 height 28
click at [758, 124] on select "Merchandise Gift Documents" at bounding box center [937, 138] width 358 height 28
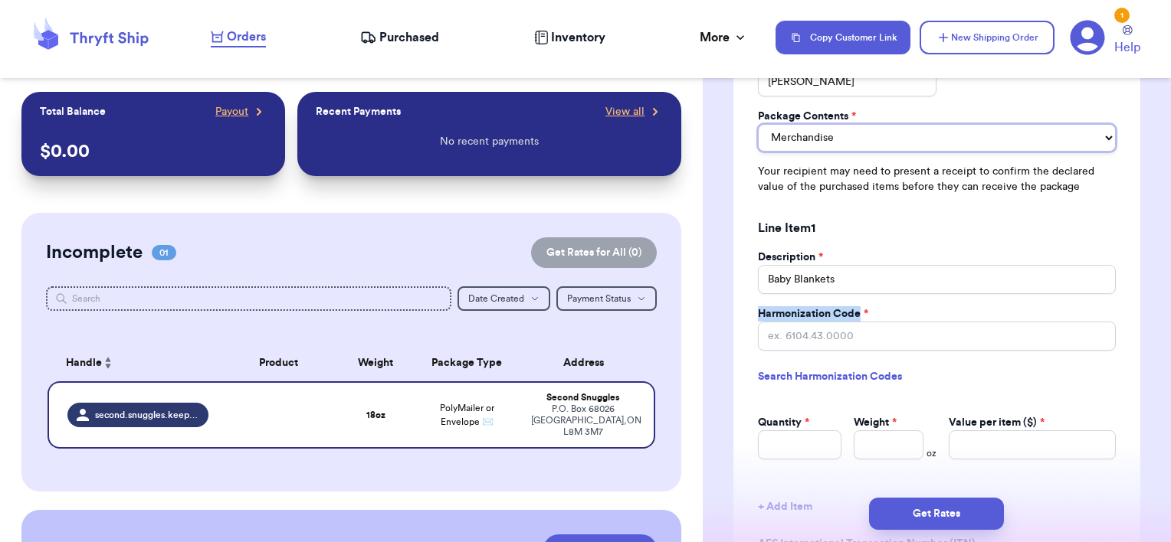
click at [800, 139] on select "Merchandise Gift Documents" at bounding box center [937, 138] width 358 height 28
click at [758, 124] on select "Merchandise Gift Documents" at bounding box center [937, 138] width 358 height 28
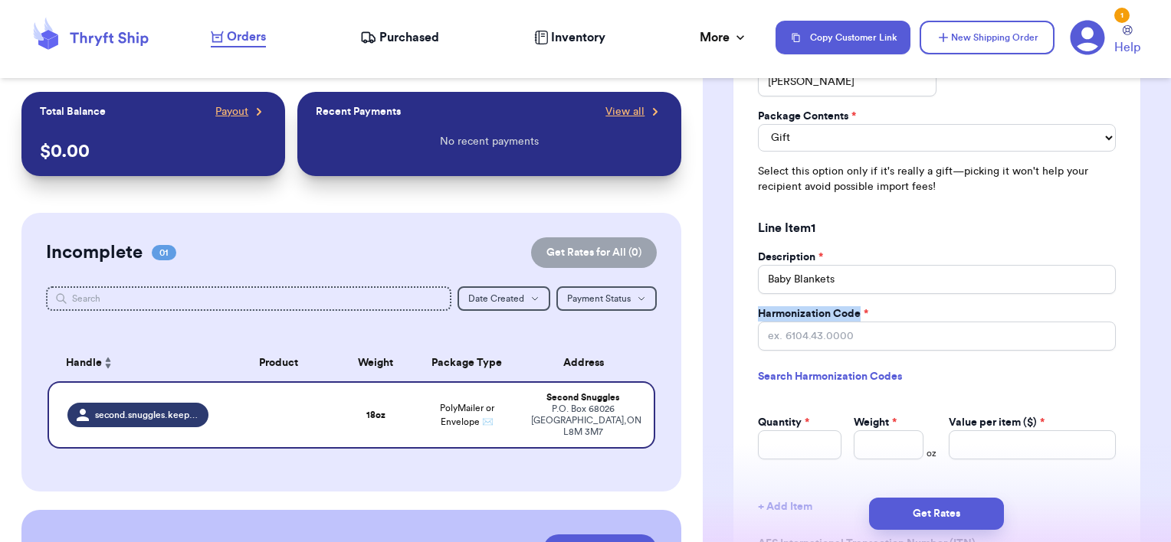
click at [809, 378] on link "Search Harmonization Codes" at bounding box center [937, 377] width 358 height 28
click at [816, 329] on input "Harmonization Code *" at bounding box center [937, 336] width 358 height 29
paste input "6301.30.0000"
click at [975, 368] on link "Search Harmonization Codes" at bounding box center [937, 377] width 358 height 28
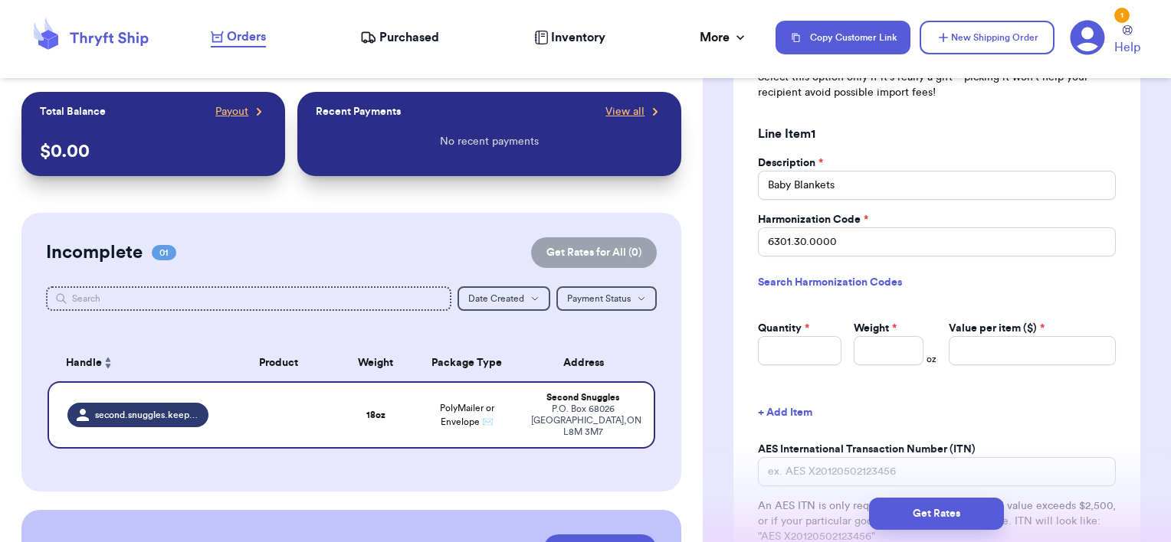
scroll to position [1587, 0]
click at [792, 346] on input "Quantity *" at bounding box center [800, 349] width 84 height 29
click at [895, 348] on input "Weight *" at bounding box center [888, 349] width 70 height 29
click at [805, 353] on input "1" at bounding box center [800, 349] width 84 height 29
click at [872, 345] on input "Weight *" at bounding box center [888, 349] width 70 height 29
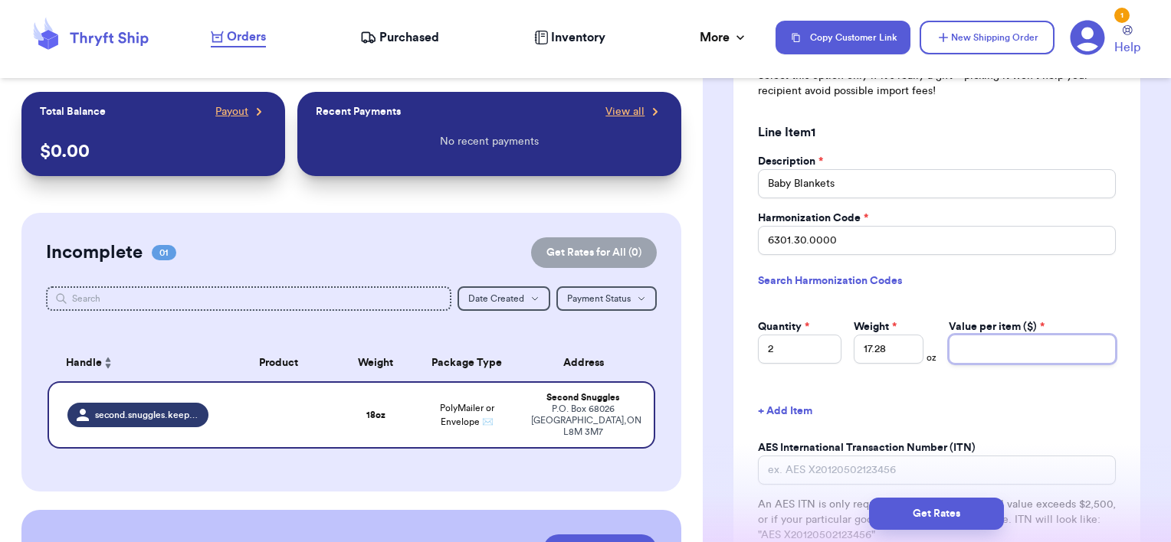
click at [991, 346] on input "Value per item ($) *" at bounding box center [1031, 349] width 167 height 29
click at [1077, 376] on div "Sign Customs Form As * [PERSON_NAME] Package Contents * Merchandise Gift Docume…" at bounding box center [936, 250] width 407 height 636
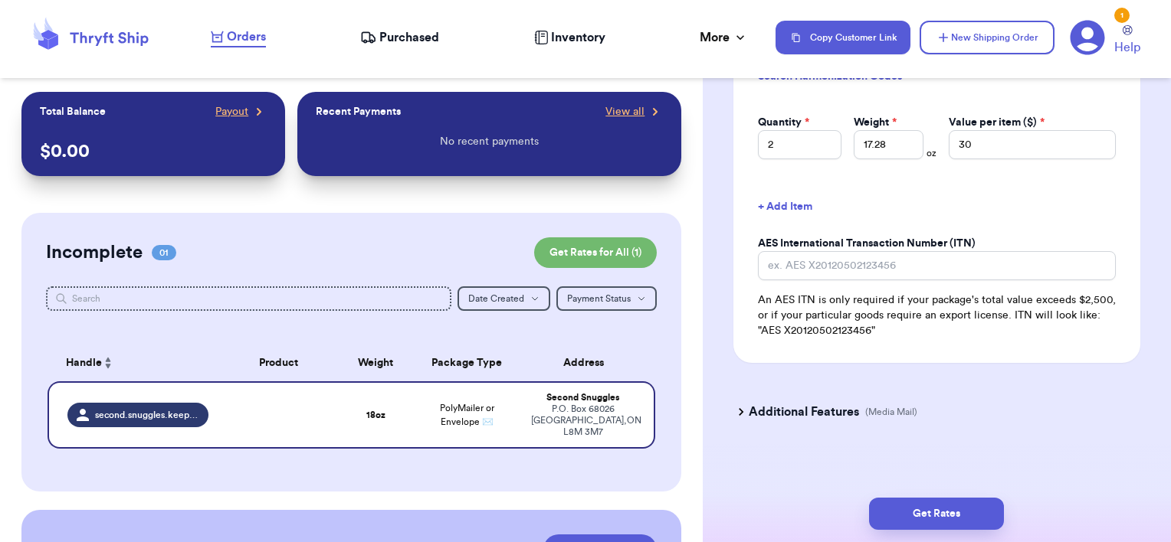
scroll to position [1793, 0]
click at [902, 503] on button "Get Rates" at bounding box center [936, 514] width 135 height 32
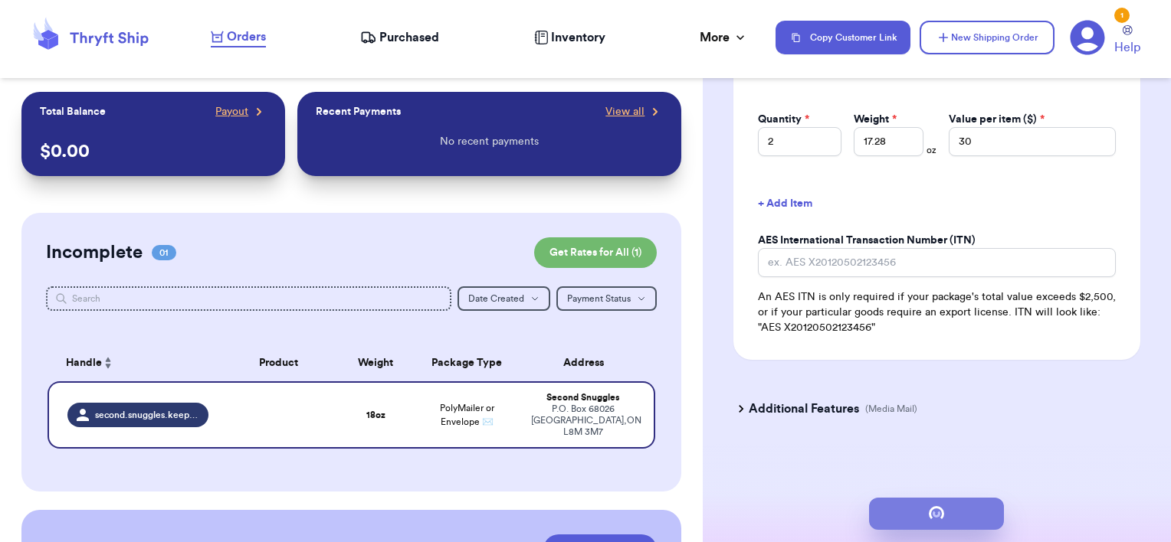
scroll to position [0, 0]
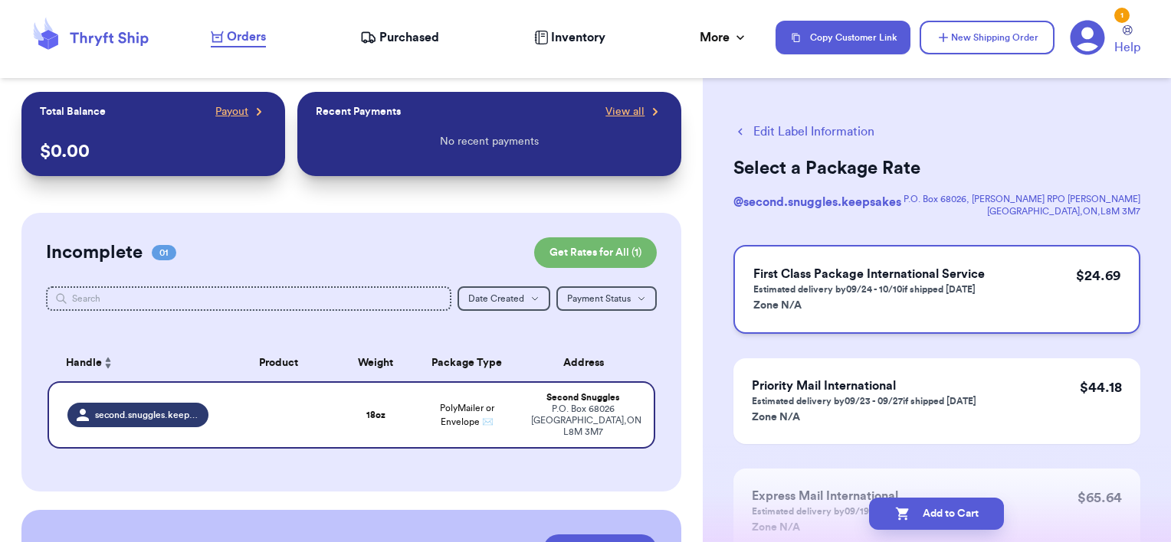
click at [976, 285] on p "Estimated delivery by 09/24 - 10/10 if shipped [DATE]" at bounding box center [868, 289] width 231 height 12
click at [905, 503] on button "Add to Cart" at bounding box center [936, 514] width 135 height 32
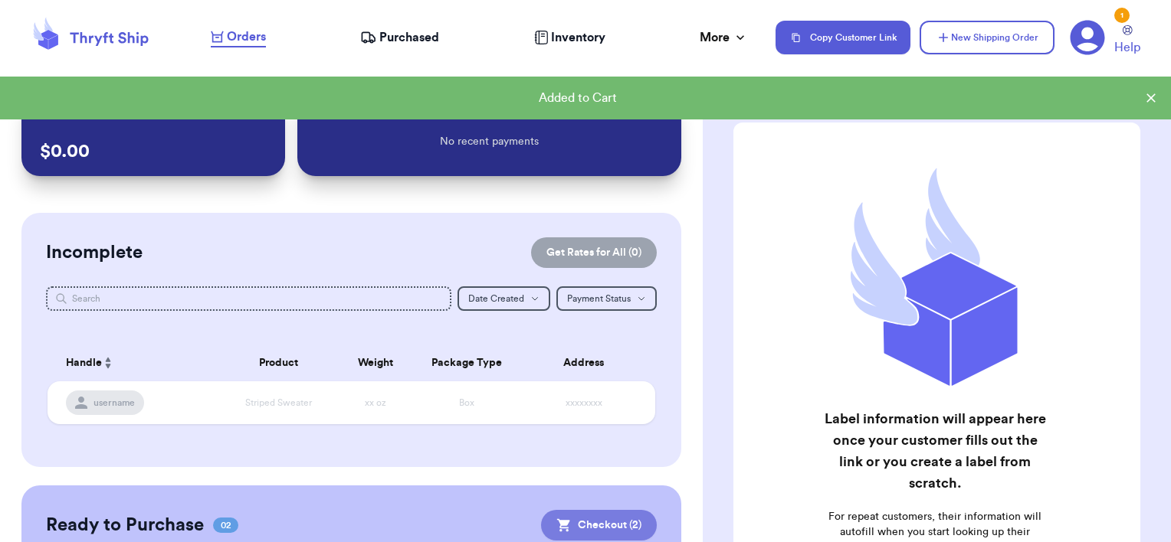
click at [560, 539] on button "Checkout ( 2 )" at bounding box center [599, 525] width 116 height 31
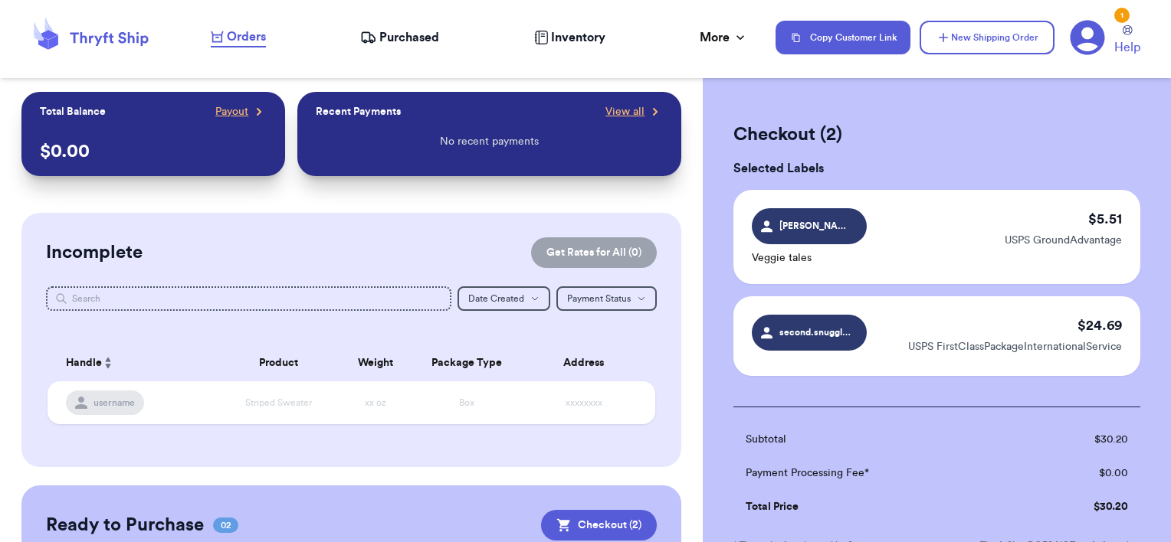
click at [933, 258] on div "[PERSON_NAME].taylorrrr Veggie tales $ 5.51 USPS GroundAdvantage" at bounding box center [936, 237] width 407 height 94
click at [808, 235] on span "[PERSON_NAME].taylorrrr" at bounding box center [809, 226] width 115 height 36
click at [964, 221] on div "[PERSON_NAME].taylorrrr Veggie tales $ 5.51 USPS GroundAdvantage" at bounding box center [936, 237] width 407 height 94
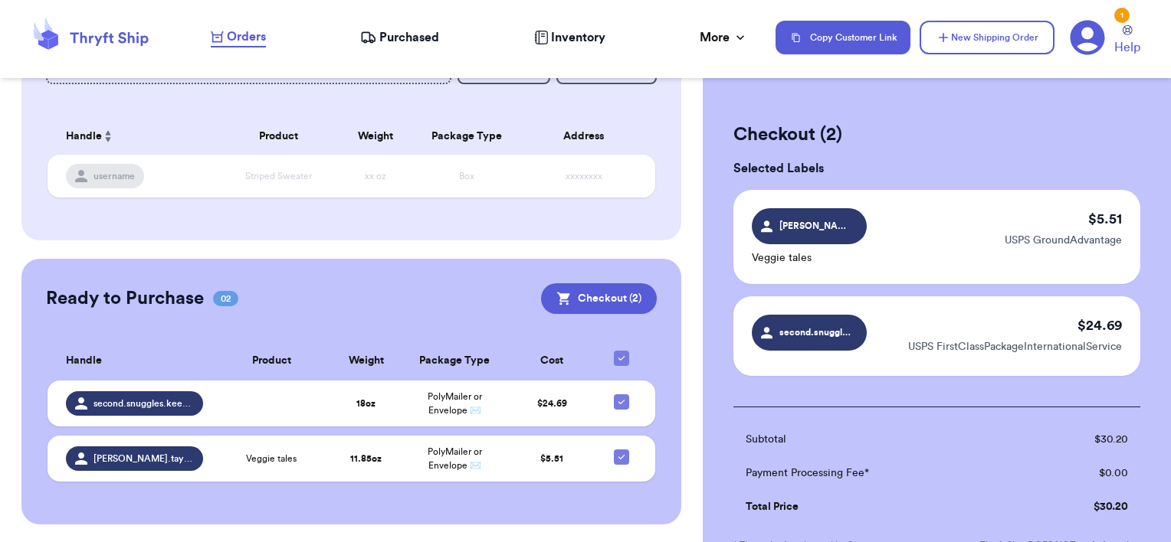
scroll to position [227, 0]
click at [618, 457] on icon at bounding box center [621, 457] width 6 height 5
click at [621, 450] on input "checkbox" at bounding box center [621, 449] width 1 height 1
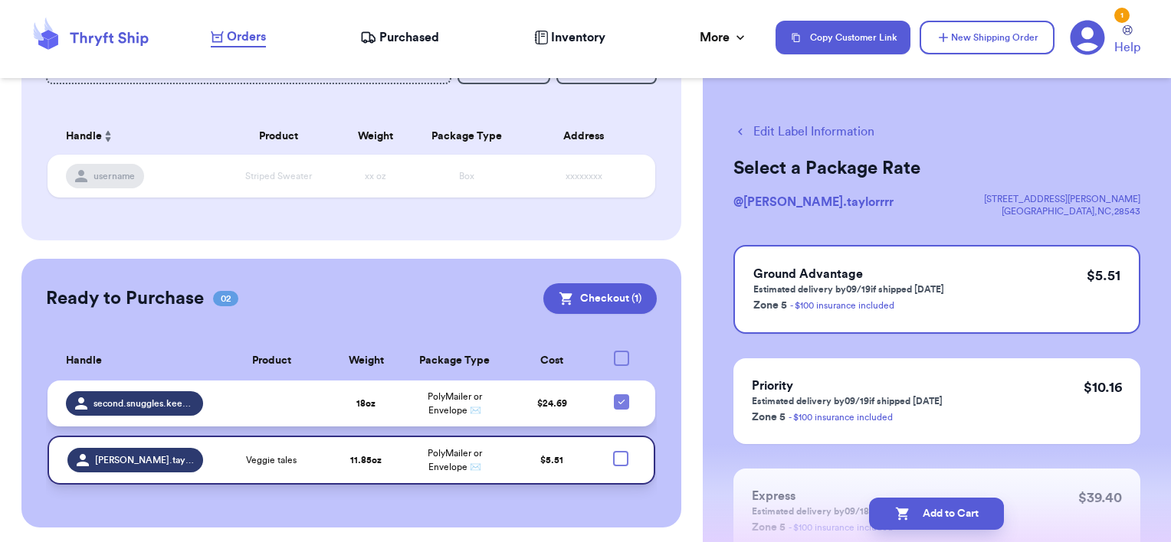
click at [472, 407] on span "PolyMailer or Envelope ✉️" at bounding box center [455, 403] width 54 height 23
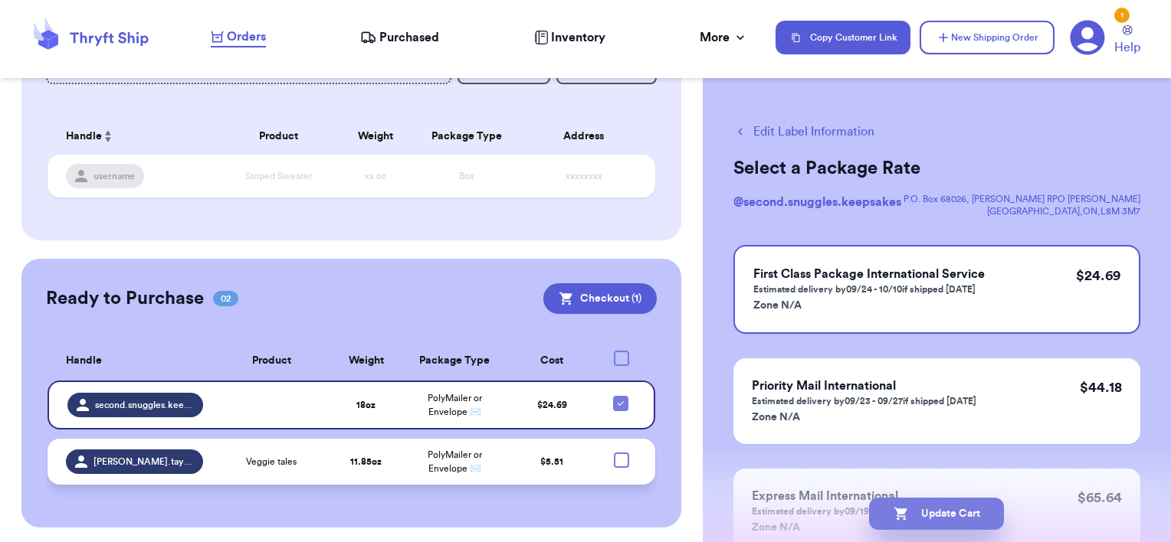
click at [899, 517] on icon "button" at bounding box center [900, 514] width 13 height 13
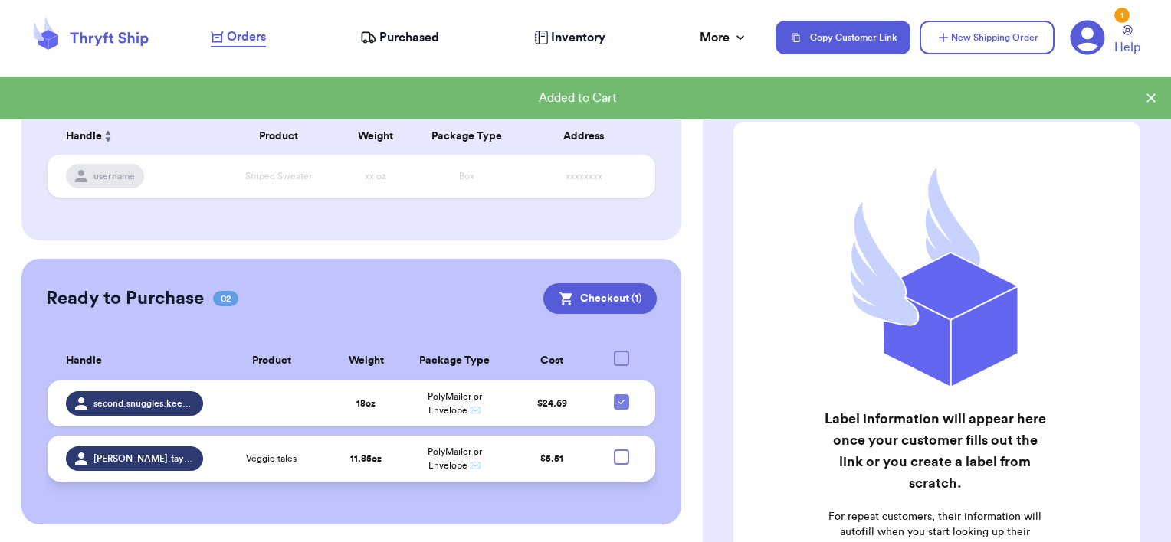
click at [559, 319] on div "Ready to Purchase 02 Checkout ( 1 ) Checkout ( 1 ) Handle Product Weight Packag…" at bounding box center [351, 392] width 660 height 266
click at [562, 316] on div "Ready to Purchase 02 Checkout ( 1 ) Checkout ( 1 ) Handle Product Weight Packag…" at bounding box center [351, 392] width 660 height 266
click at [568, 307] on button "Checkout ( 1 )" at bounding box center [599, 298] width 113 height 31
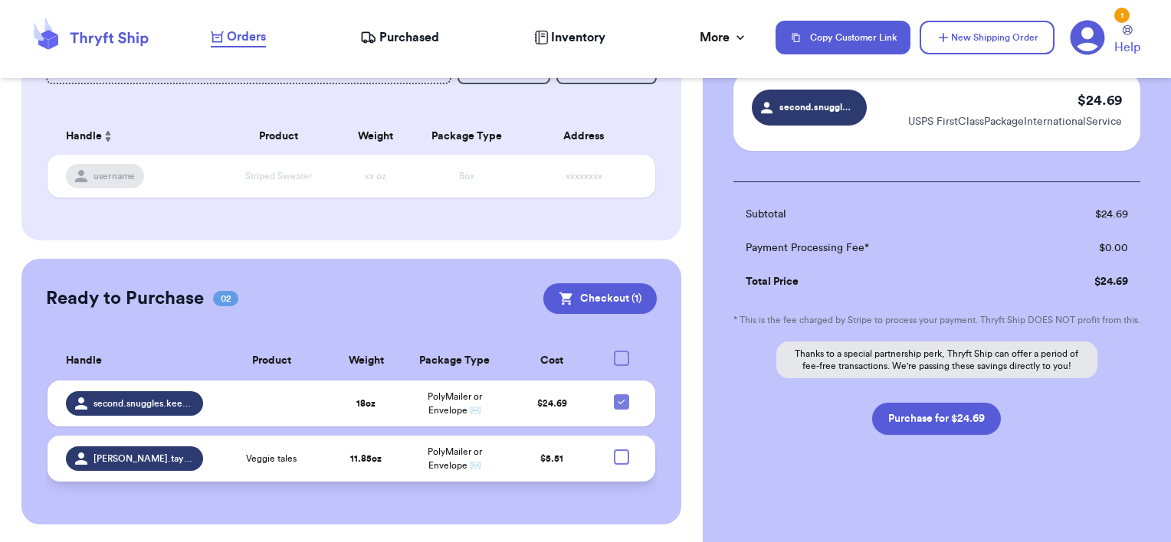
scroll to position [0, 0]
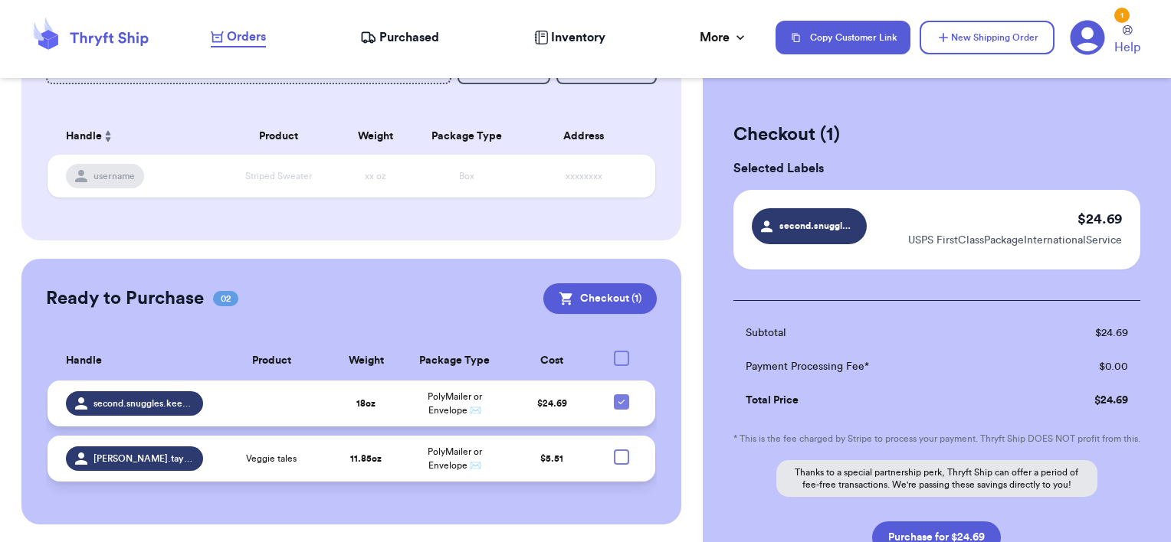
click at [415, 414] on td "PolyMailer or Envelope ✉️" at bounding box center [454, 404] width 106 height 46
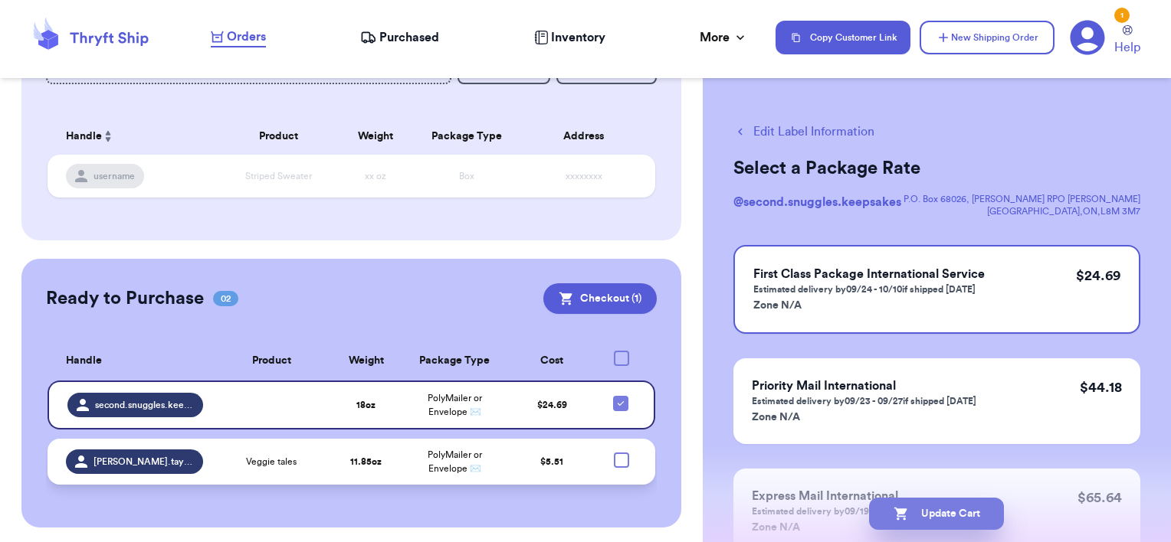
click at [917, 524] on button "Update Cart" at bounding box center [936, 514] width 135 height 32
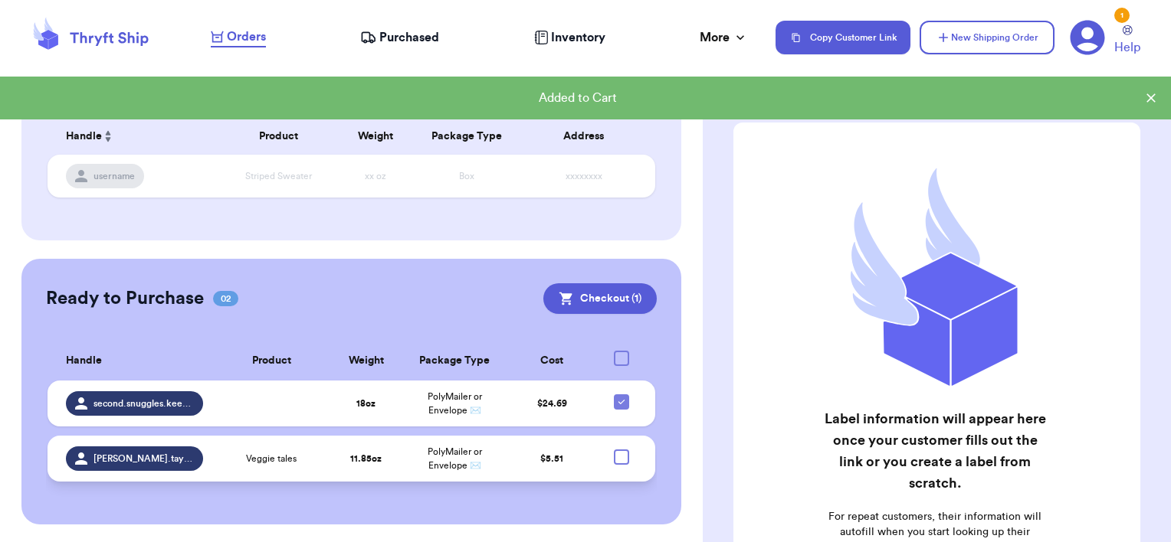
scroll to position [156, 0]
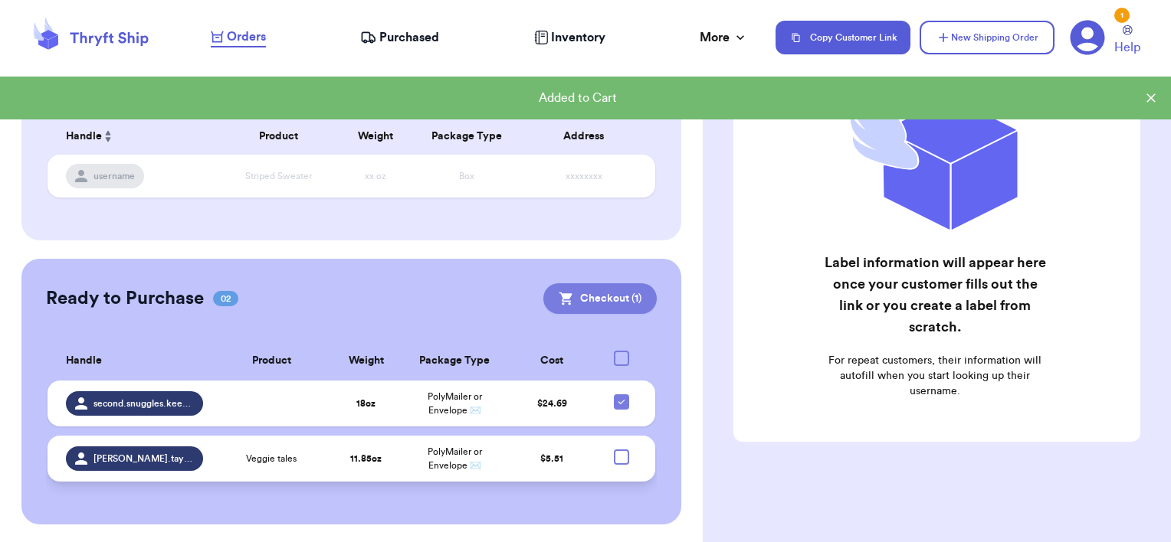
click at [590, 301] on button "Checkout ( 1 )" at bounding box center [599, 298] width 113 height 31
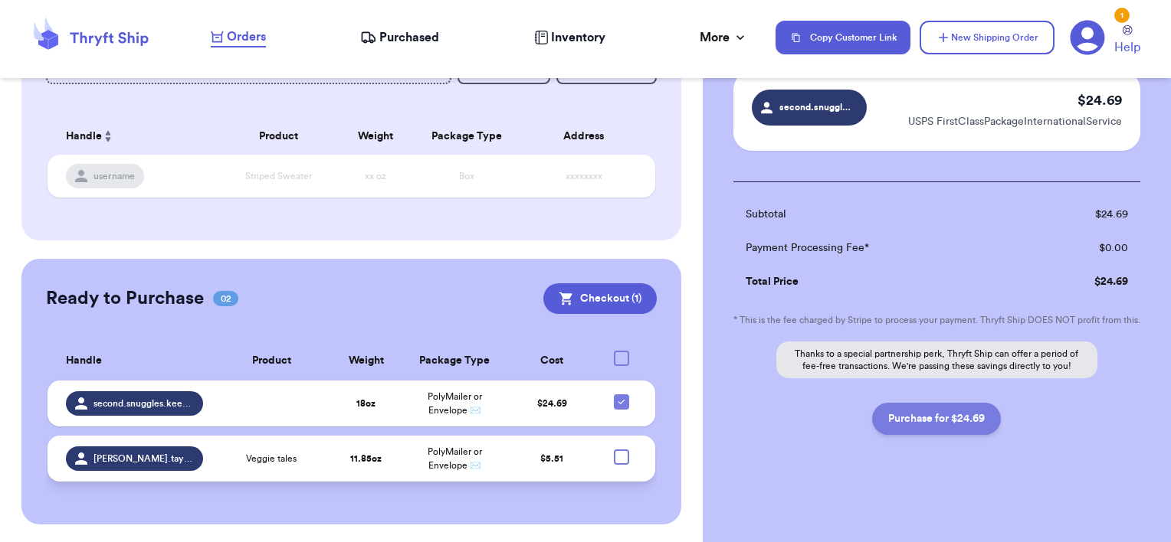
click at [954, 425] on button "Purchase for $24.69" at bounding box center [936, 419] width 129 height 32
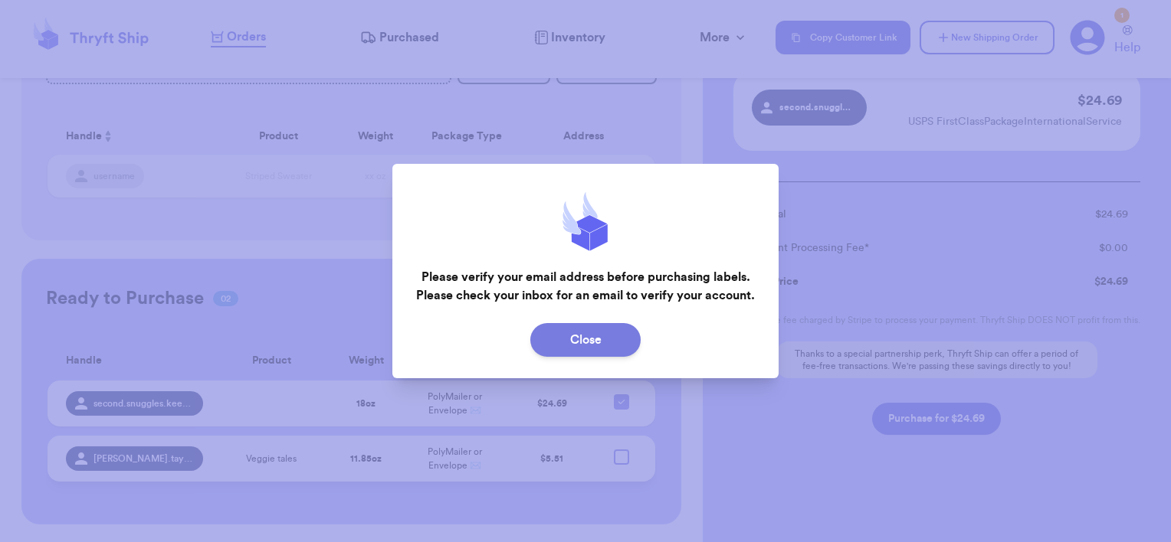
click at [575, 342] on button "Close" at bounding box center [585, 340] width 110 height 34
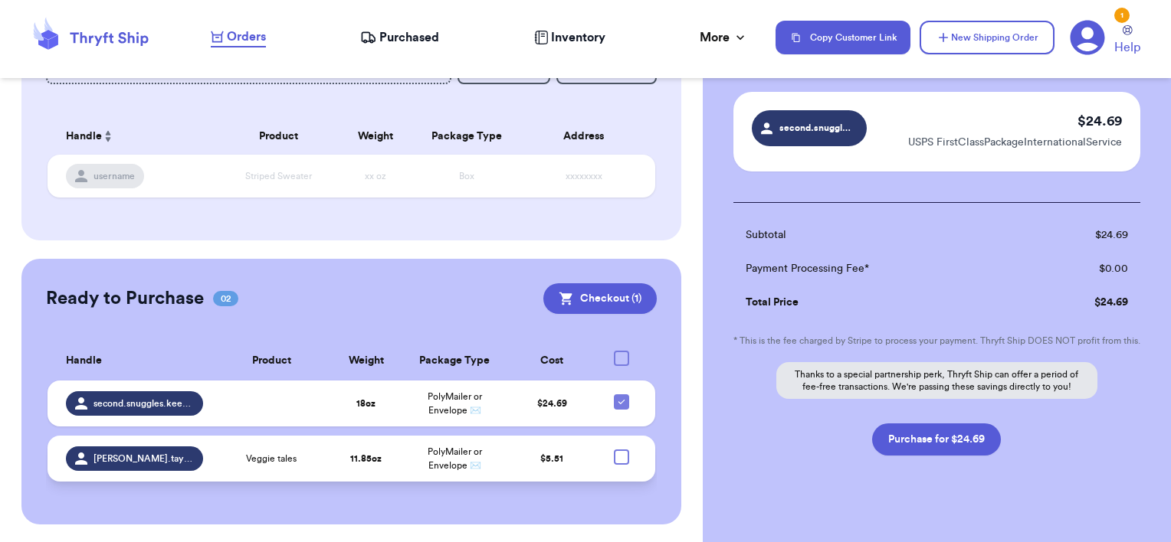
scroll to position [99, 0]
click at [907, 451] on button "Purchase for $24.69" at bounding box center [936, 439] width 129 height 32
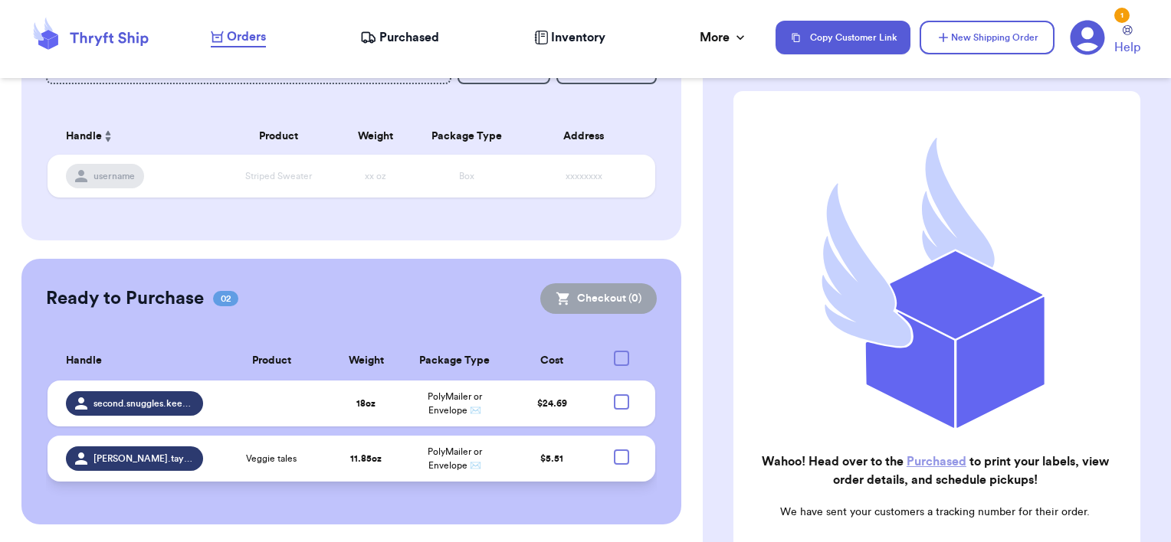
scroll to position [172, 0]
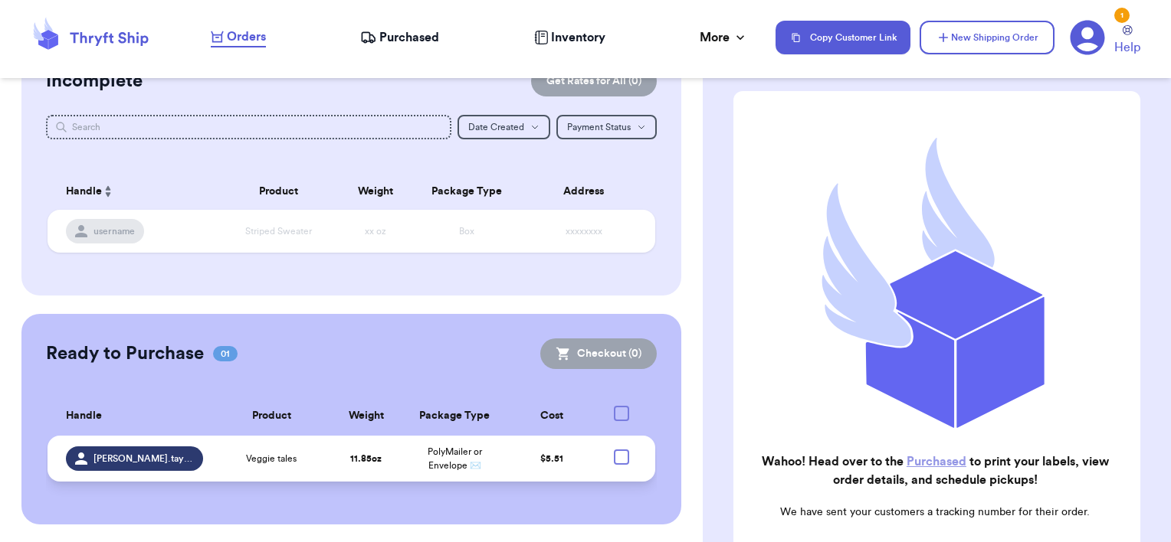
click at [944, 456] on link "Purchased" at bounding box center [936, 462] width 60 height 12
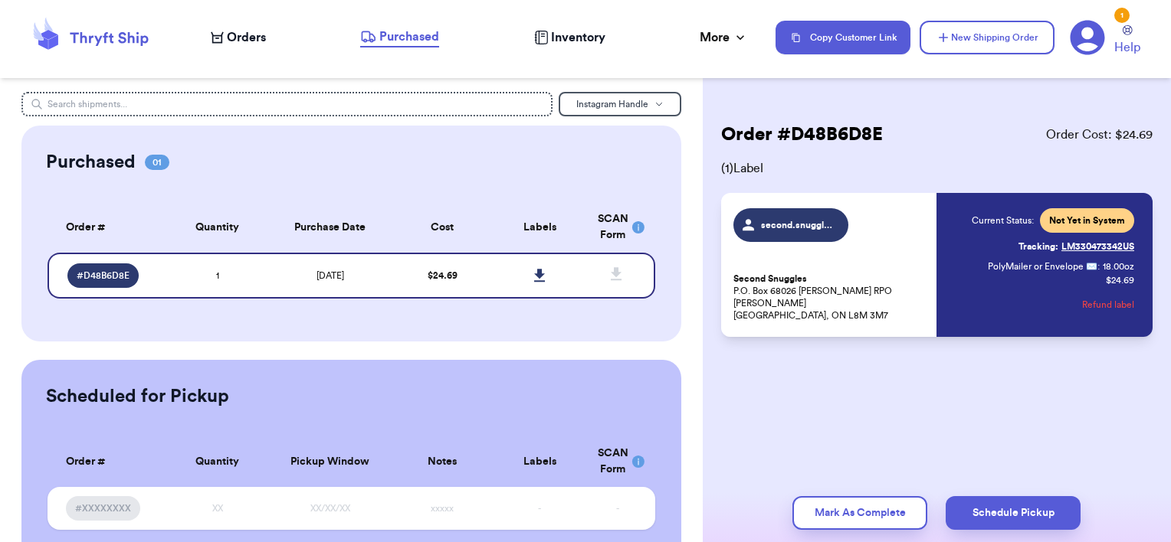
click at [801, 269] on div "second.snuggles.keepsakes Second Snuggles P.O. [STREET_ADDRESS][PERSON_NAME][PE…" at bounding box center [830, 264] width 195 height 113
click at [871, 291] on p "Second Snuggles P.O. [STREET_ADDRESS][PERSON_NAME][PERSON_NAME]" at bounding box center [830, 297] width 195 height 49
click at [534, 279] on icon at bounding box center [539, 276] width 11 height 14
click at [238, 12] on nav "Orders Purchased Inventory More Stats Completed Orders Payments Payouts Copy Cu…" at bounding box center [682, 37] width 975 height 51
click at [233, 34] on span "Orders" at bounding box center [246, 37] width 39 height 18
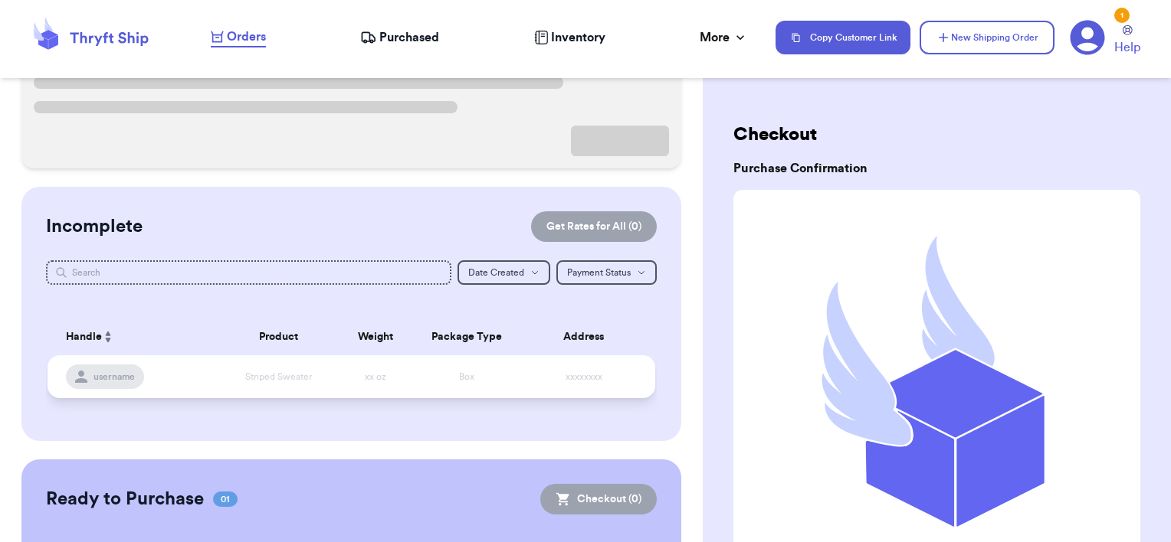
scroll to position [331, 0]
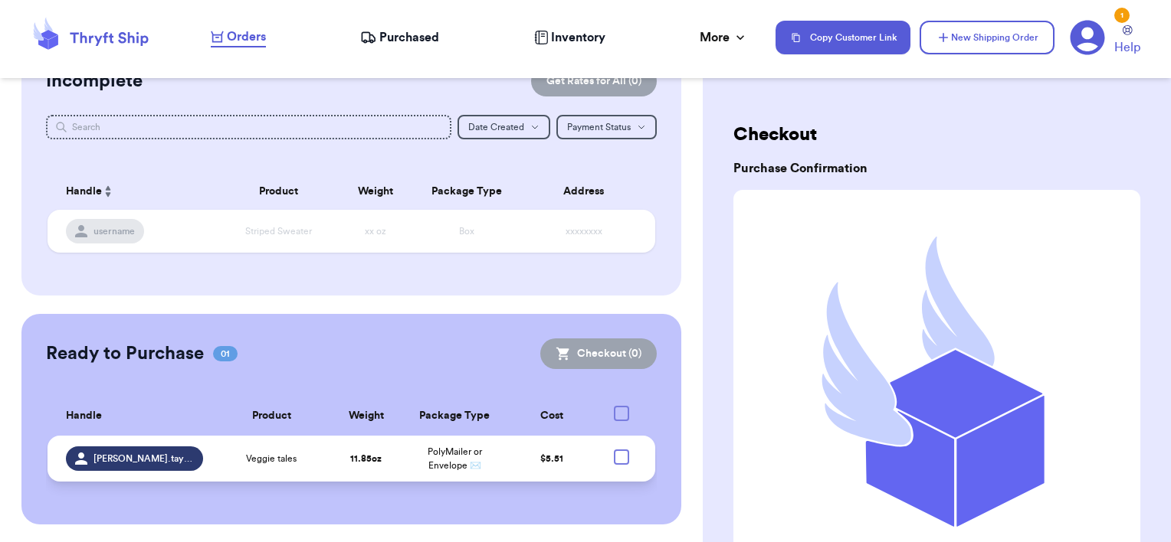
click at [608, 468] on td at bounding box center [625, 459] width 59 height 46
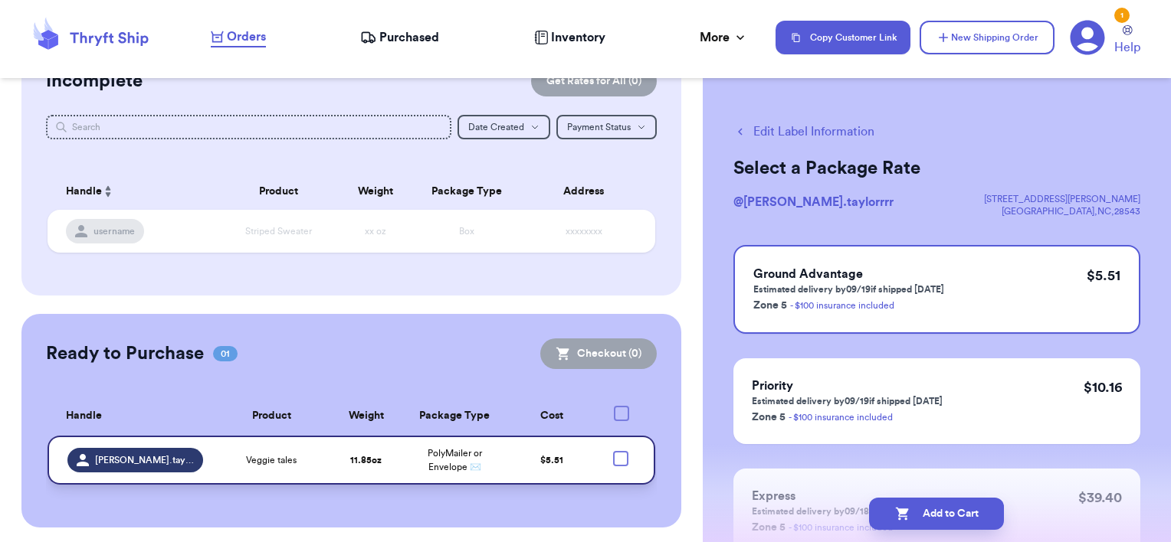
click at [613, 456] on div at bounding box center [620, 458] width 15 height 15
click at [620, 451] on input "checkbox" at bounding box center [620, 450] width 1 height 1
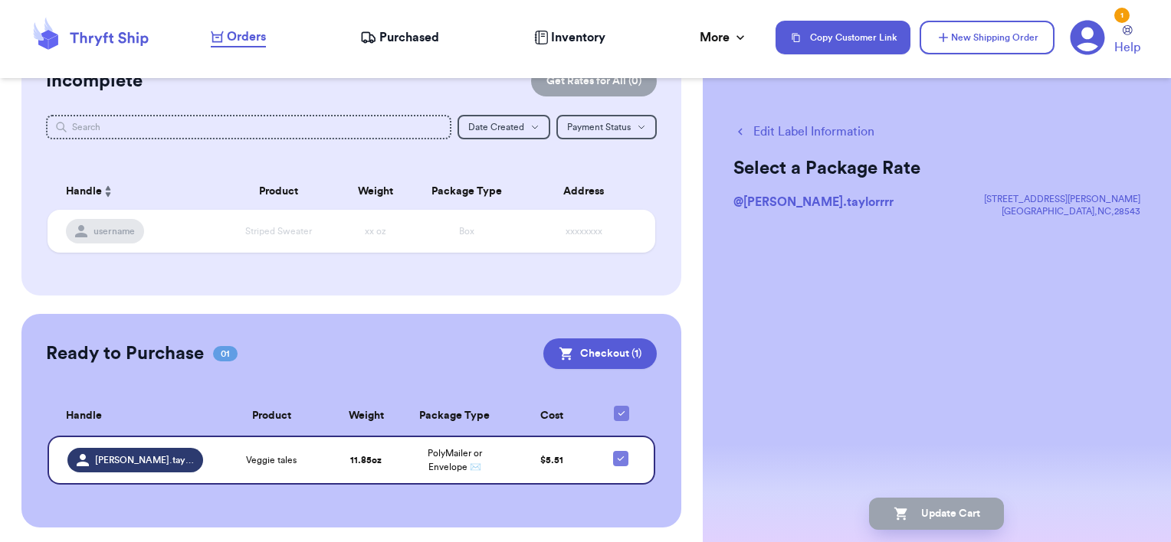
scroll to position [0, 0]
